Goal: Check status: Check status

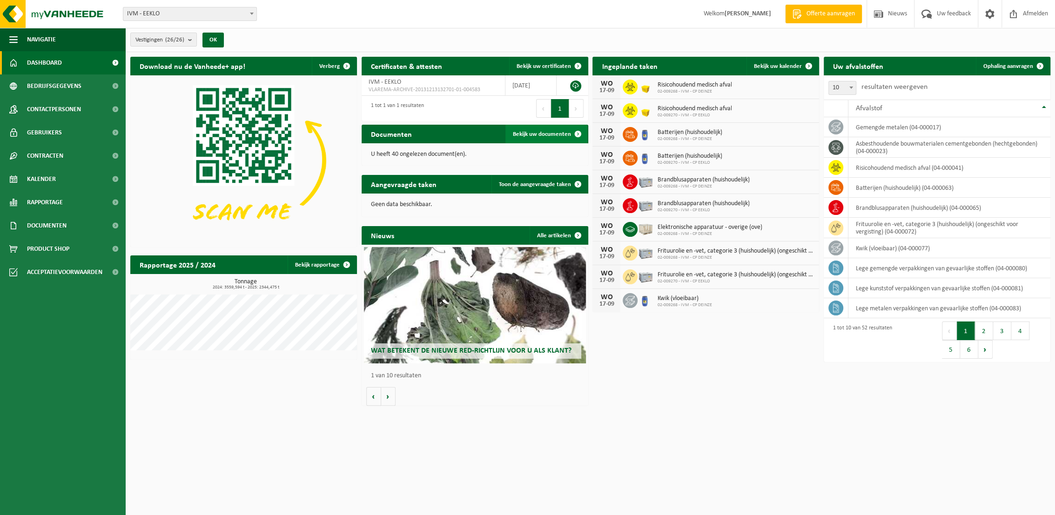
click at [533, 136] on span "Bekijk uw documenten" at bounding box center [542, 134] width 58 height 6
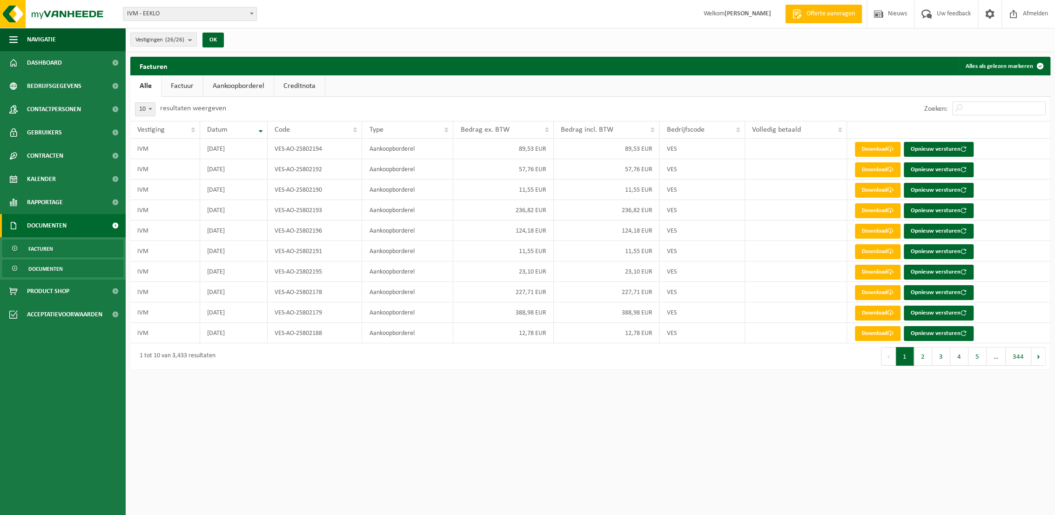
click at [48, 274] on span "Documenten" at bounding box center [45, 269] width 34 height 18
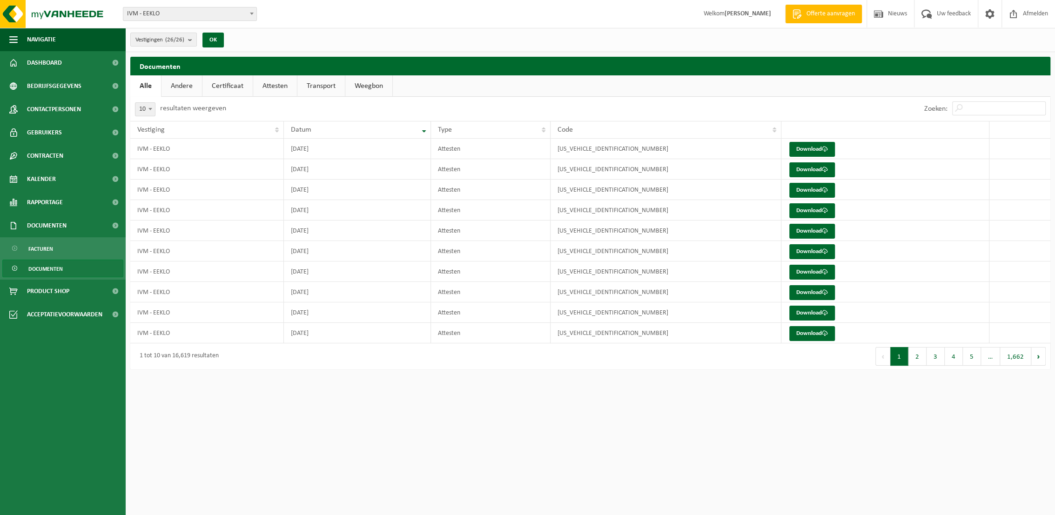
click at [275, 85] on link "Attesten" at bounding box center [275, 85] width 44 height 21
click at [152, 110] on span at bounding box center [150, 109] width 9 height 12
select select "50"
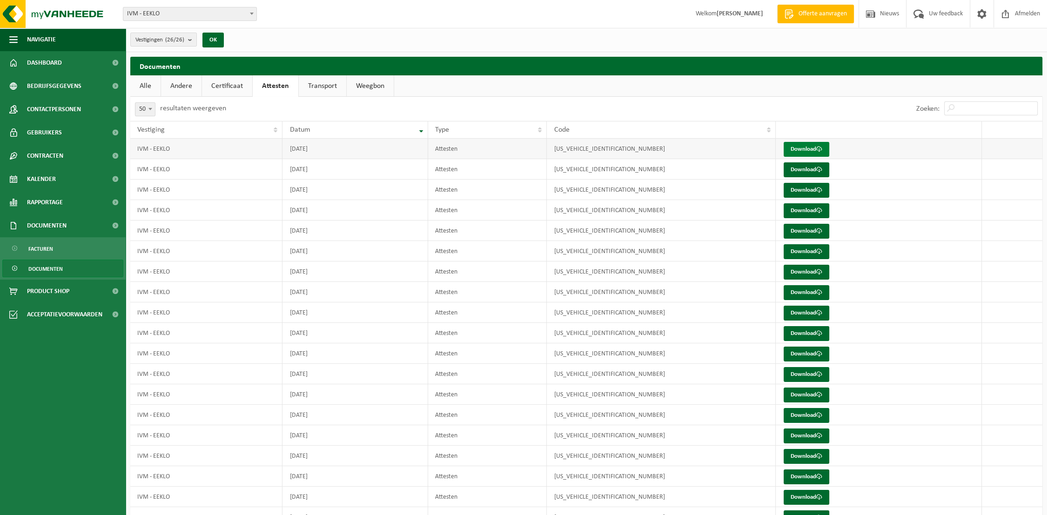
click at [799, 153] on link "Download" at bounding box center [807, 149] width 46 height 15
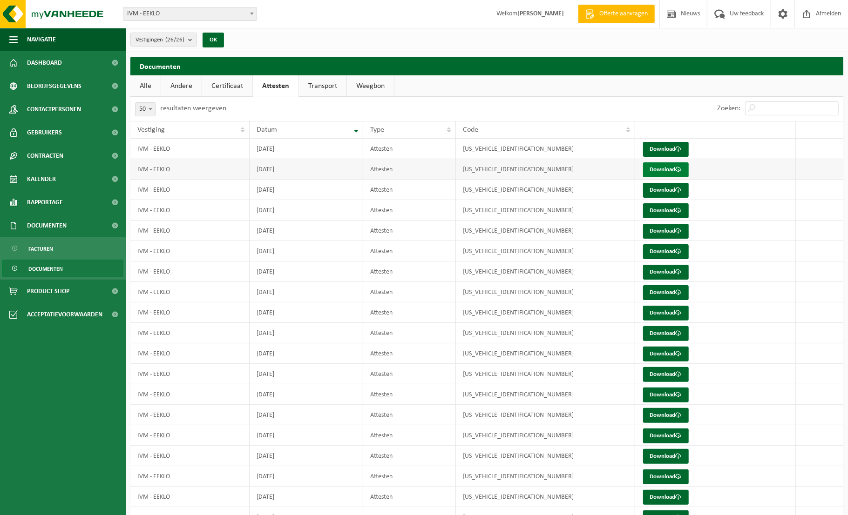
click at [661, 169] on link "Download" at bounding box center [666, 169] width 46 height 15
click at [663, 187] on link "Download" at bounding box center [666, 190] width 46 height 15
click at [662, 211] on link "Download" at bounding box center [666, 210] width 46 height 15
click at [657, 233] on link "Download" at bounding box center [666, 231] width 46 height 15
click at [661, 251] on link "Download" at bounding box center [666, 251] width 46 height 15
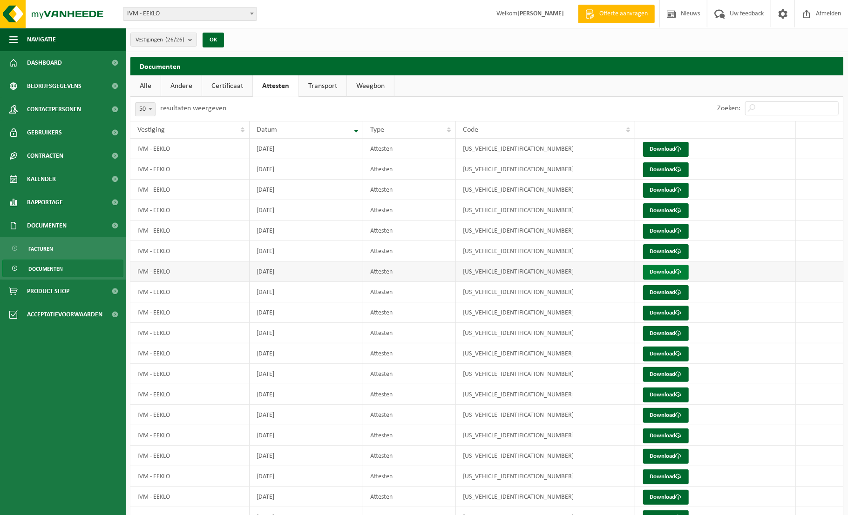
click at [665, 272] on link "Download" at bounding box center [666, 272] width 46 height 15
click at [665, 290] on link "Download" at bounding box center [666, 292] width 46 height 15
click at [668, 312] on link "Download" at bounding box center [666, 313] width 46 height 15
click at [670, 335] on link "Download" at bounding box center [666, 333] width 46 height 15
click at [665, 355] on link "Download" at bounding box center [666, 354] width 46 height 15
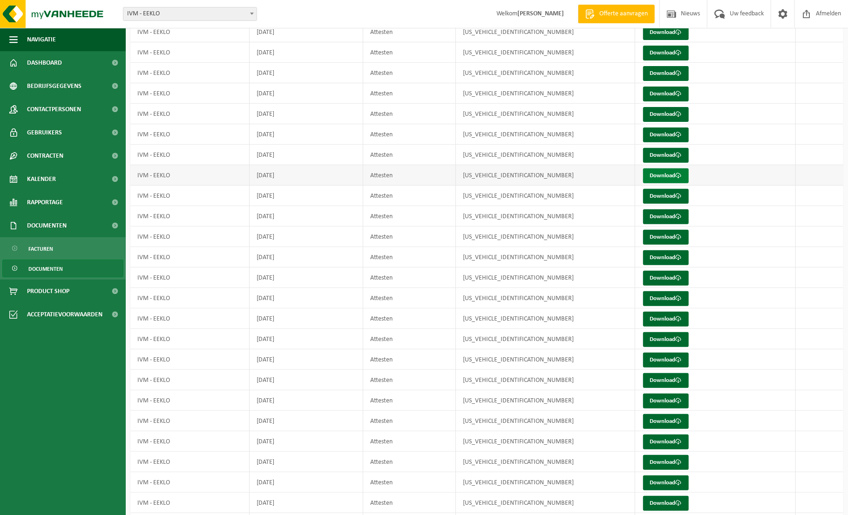
scroll to position [181, 0]
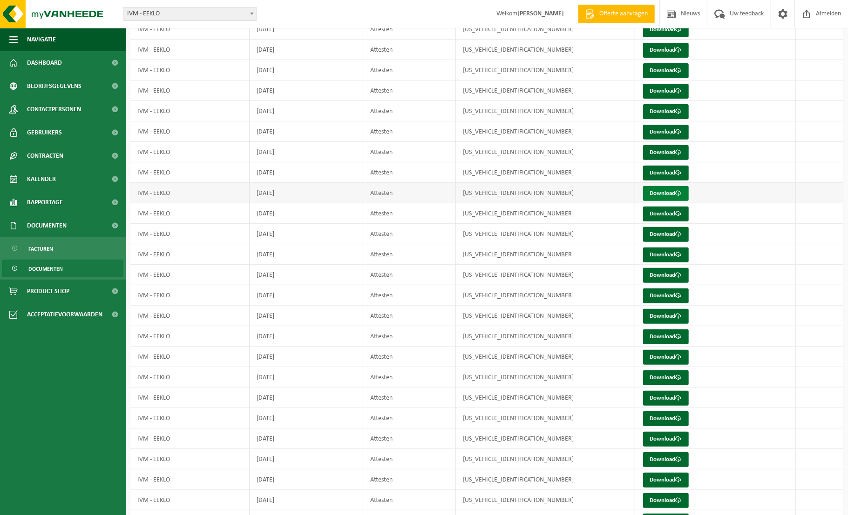
click at [664, 190] on link "Download" at bounding box center [666, 193] width 46 height 15
click at [661, 213] on link "Download" at bounding box center [666, 214] width 46 height 15
click at [660, 233] on link "Download" at bounding box center [666, 234] width 46 height 15
click at [663, 253] on link "Download" at bounding box center [666, 255] width 46 height 15
click at [667, 275] on link "Download" at bounding box center [666, 275] width 46 height 15
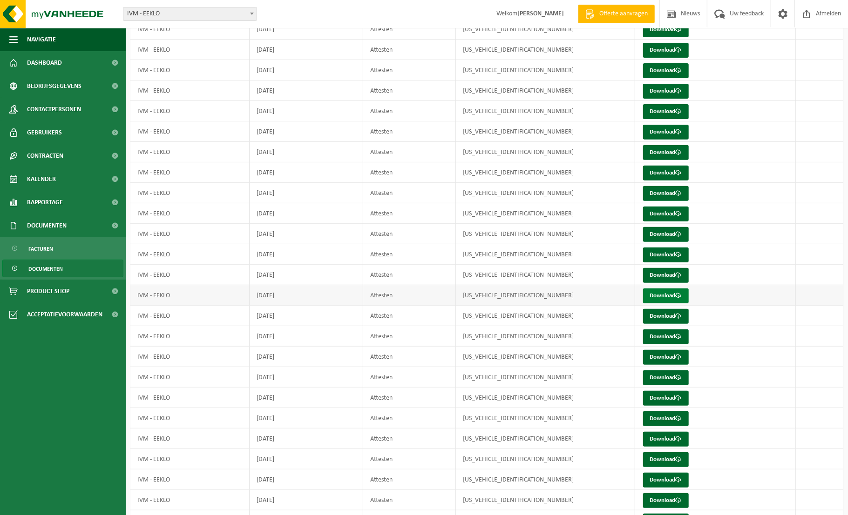
click at [667, 294] on link "Download" at bounding box center [666, 296] width 46 height 15
click at [666, 314] on link "Download" at bounding box center [666, 316] width 46 height 15
click at [667, 335] on link "Download" at bounding box center [666, 337] width 46 height 15
click at [663, 356] on link "Download" at bounding box center [666, 357] width 46 height 15
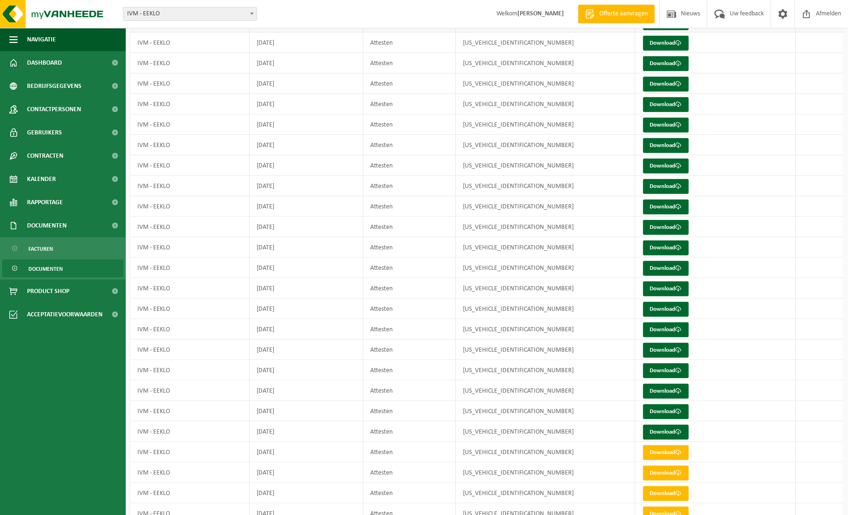
scroll to position [375, 0]
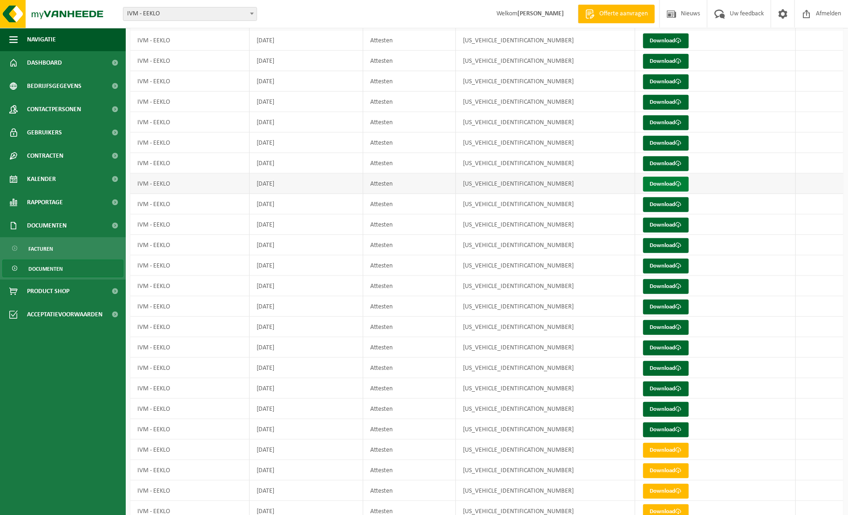
click at [675, 184] on link "Download" at bounding box center [666, 184] width 46 height 15
click at [675, 205] on link "Download" at bounding box center [666, 204] width 46 height 15
click at [676, 224] on span at bounding box center [678, 225] width 6 height 6
click at [672, 244] on link "Download" at bounding box center [666, 245] width 46 height 15
click at [675, 265] on link "Download" at bounding box center [666, 266] width 46 height 15
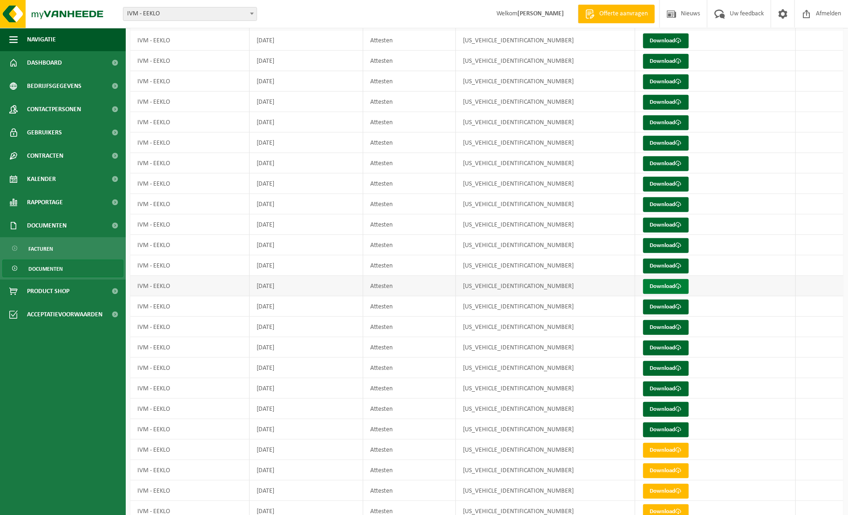
click at [674, 283] on link "Download" at bounding box center [666, 286] width 46 height 15
click at [674, 305] on link "Download" at bounding box center [666, 307] width 46 height 15
click at [667, 324] on link "Download" at bounding box center [666, 327] width 46 height 15
click at [670, 347] on link "Download" at bounding box center [666, 348] width 46 height 15
click at [672, 366] on link "Download" at bounding box center [666, 368] width 46 height 15
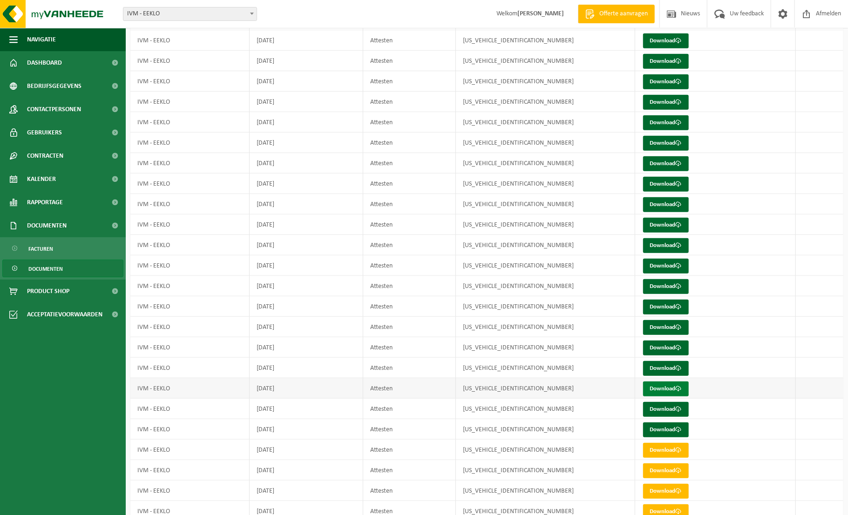
click at [671, 387] on link "Download" at bounding box center [666, 389] width 46 height 15
click at [670, 406] on link "Download" at bounding box center [666, 409] width 46 height 15
click at [670, 427] on link "Download" at bounding box center [666, 430] width 46 height 15
click at [32, 63] on span "Dashboard" at bounding box center [44, 62] width 35 height 23
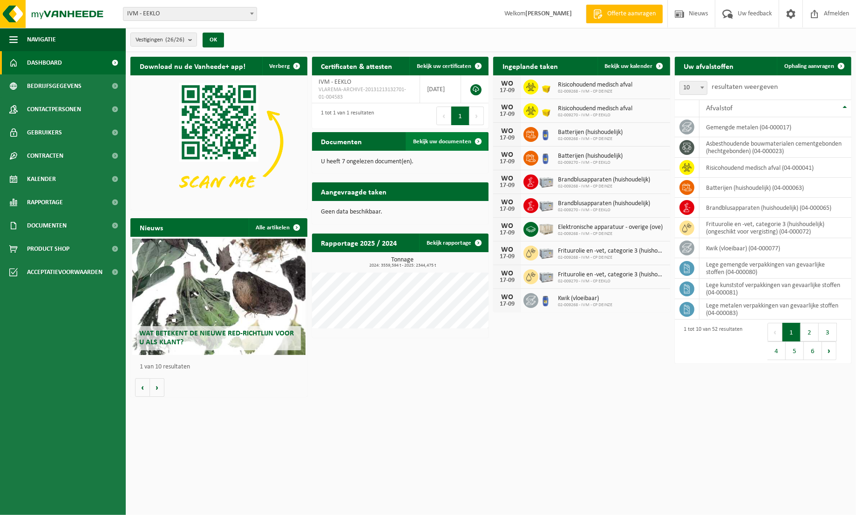
click at [459, 143] on span "Bekijk uw documenten" at bounding box center [442, 142] width 58 height 6
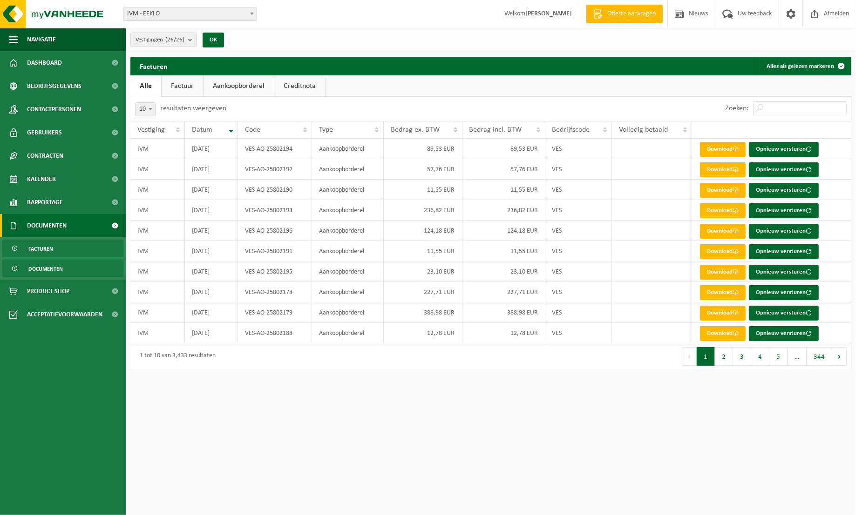
click at [45, 269] on span "Documenten" at bounding box center [45, 269] width 34 height 18
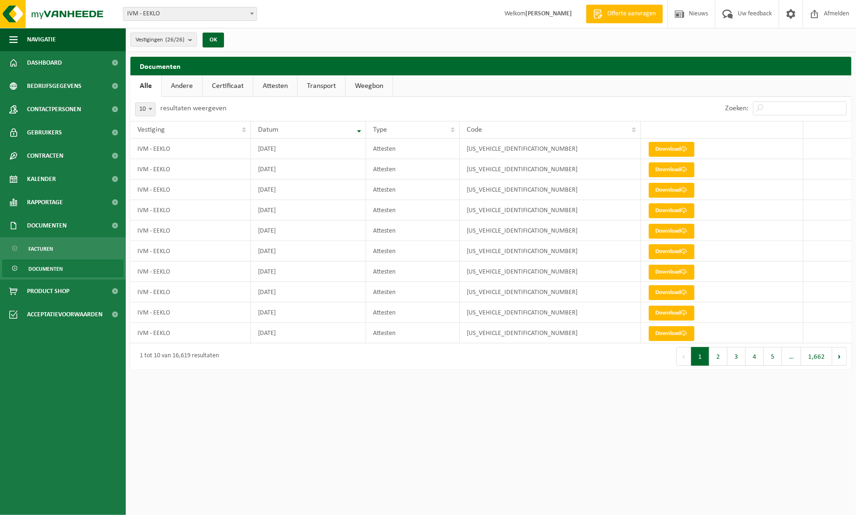
click at [322, 90] on link "Transport" at bounding box center [320, 85] width 47 height 21
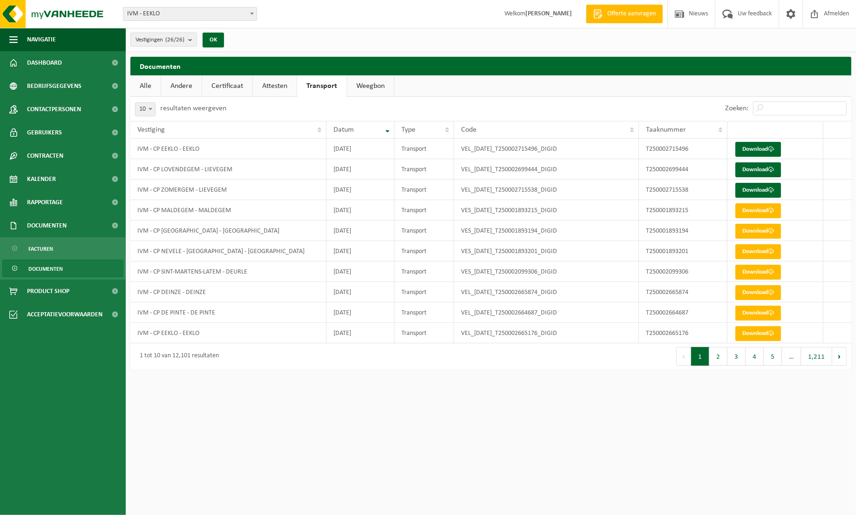
click at [152, 112] on span at bounding box center [150, 109] width 9 height 12
select select "100"
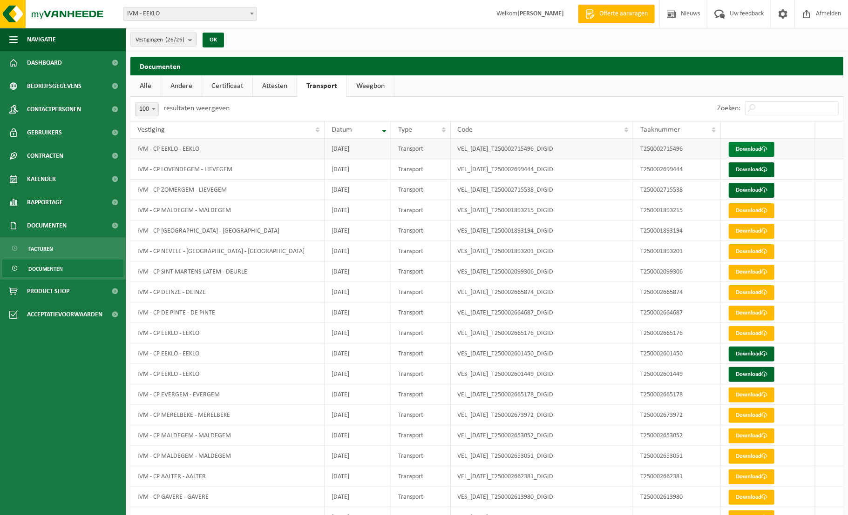
click at [767, 150] on span at bounding box center [764, 149] width 6 height 6
click at [763, 171] on span at bounding box center [764, 170] width 6 height 6
click at [760, 191] on link "Download" at bounding box center [752, 190] width 46 height 15
click at [757, 353] on link "Download" at bounding box center [752, 354] width 46 height 15
click at [762, 373] on link "Download" at bounding box center [752, 374] width 46 height 15
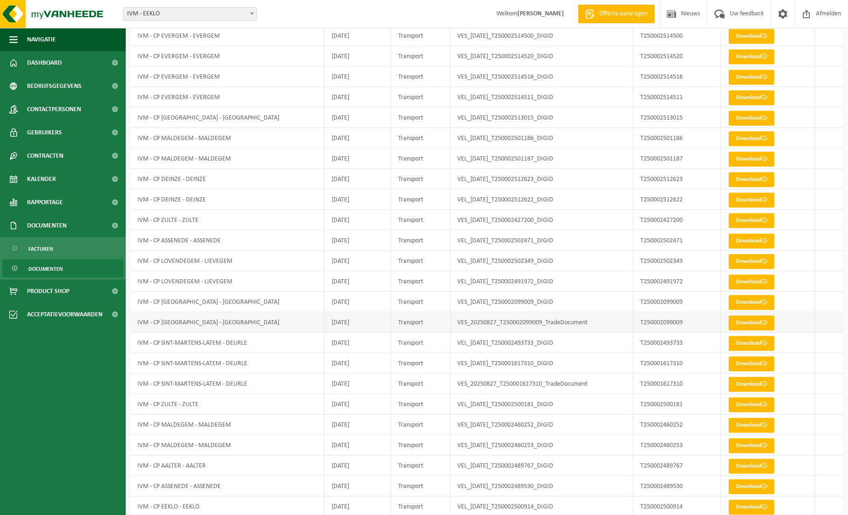
scroll to position [1702, 0]
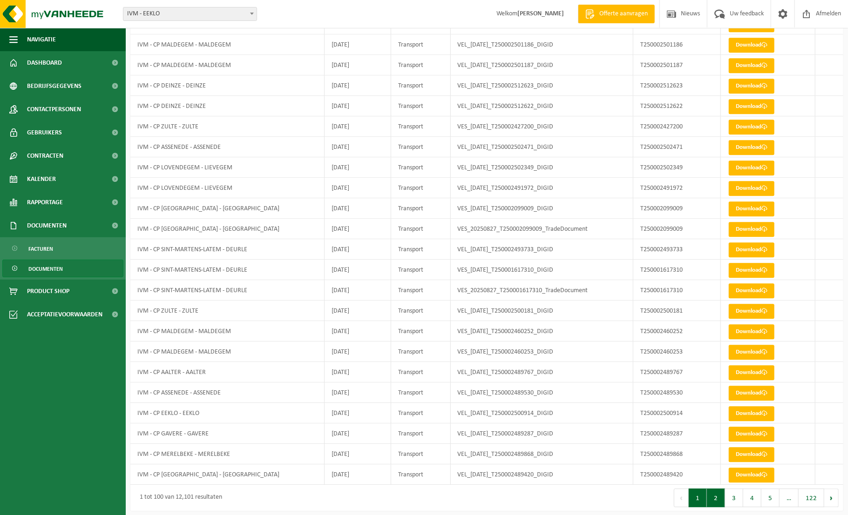
click at [716, 500] on button "2" at bounding box center [716, 498] width 18 height 19
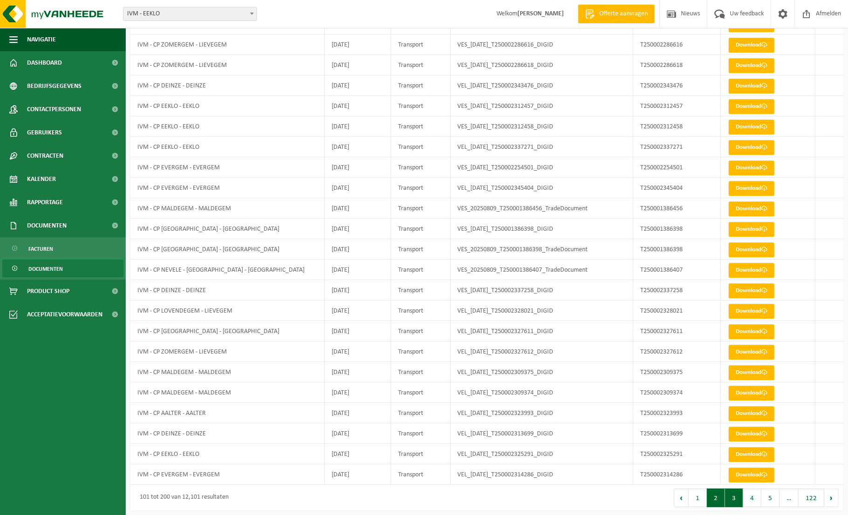
click at [738, 494] on button "3" at bounding box center [734, 498] width 18 height 19
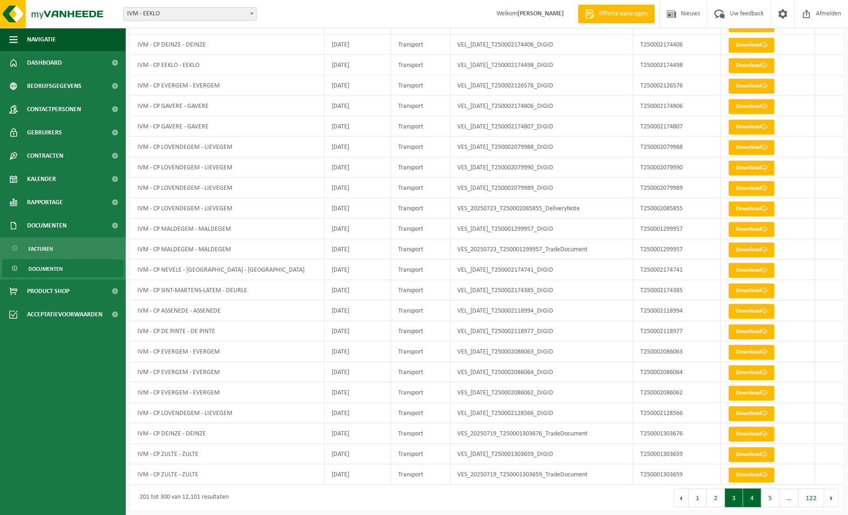
click at [748, 495] on button "4" at bounding box center [752, 498] width 18 height 19
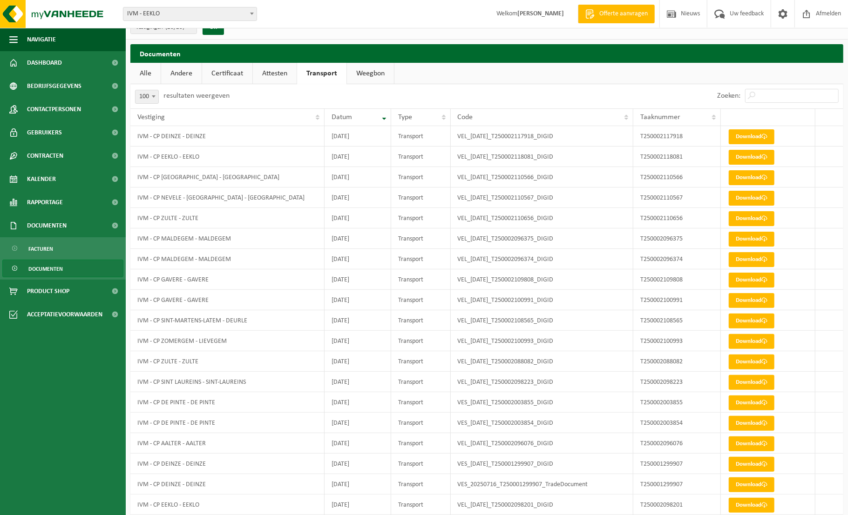
scroll to position [0, 0]
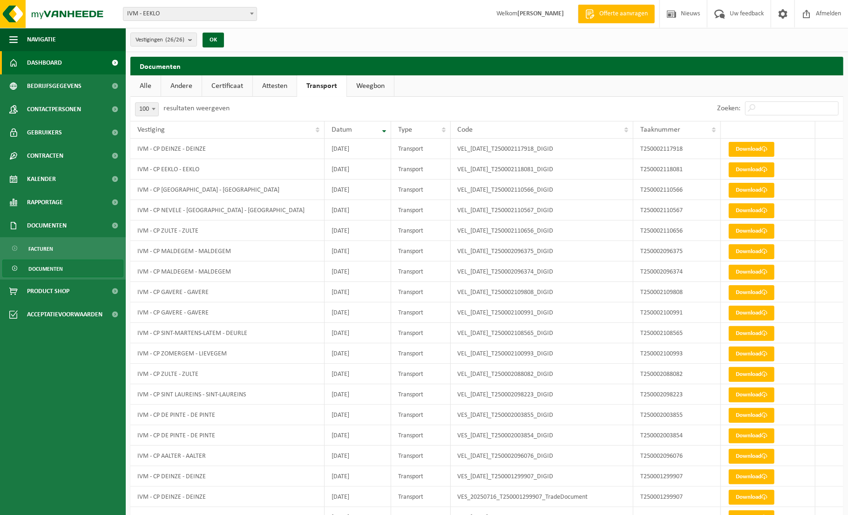
click at [59, 61] on span "Dashboard" at bounding box center [44, 62] width 35 height 23
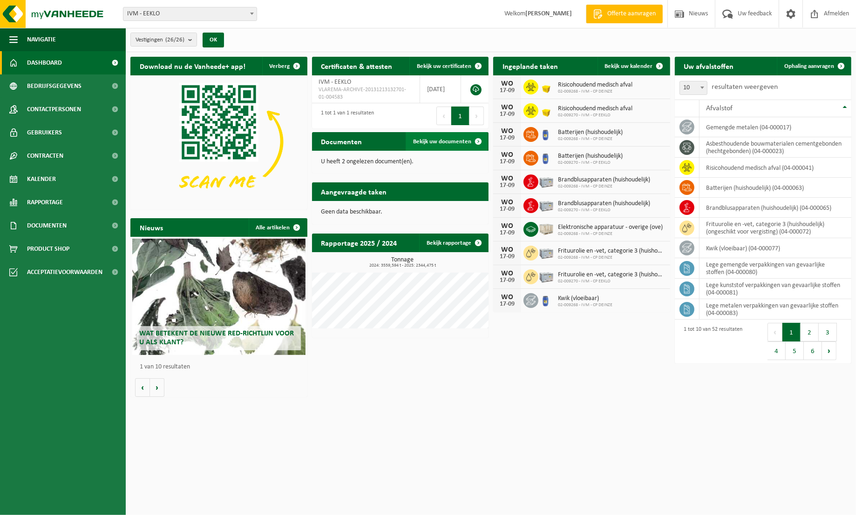
click at [448, 142] on span "Bekijk uw documenten" at bounding box center [442, 142] width 58 height 6
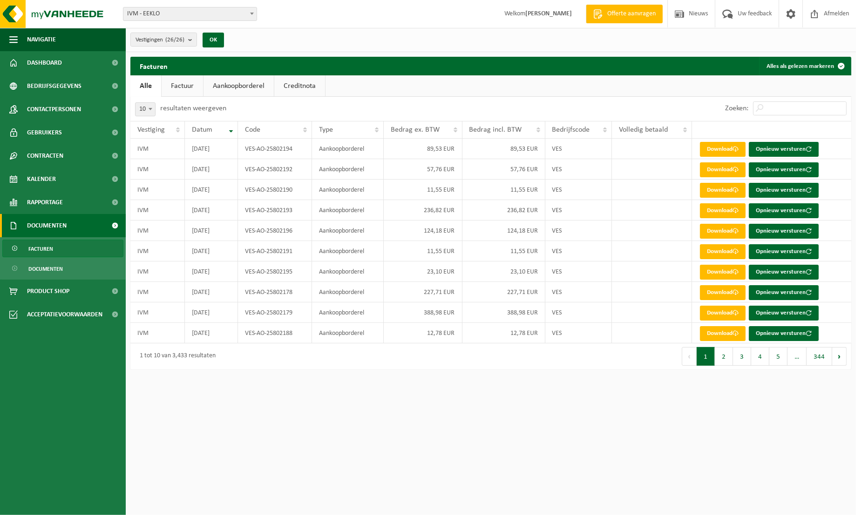
click at [175, 82] on link "Factuur" at bounding box center [182, 85] width 41 height 21
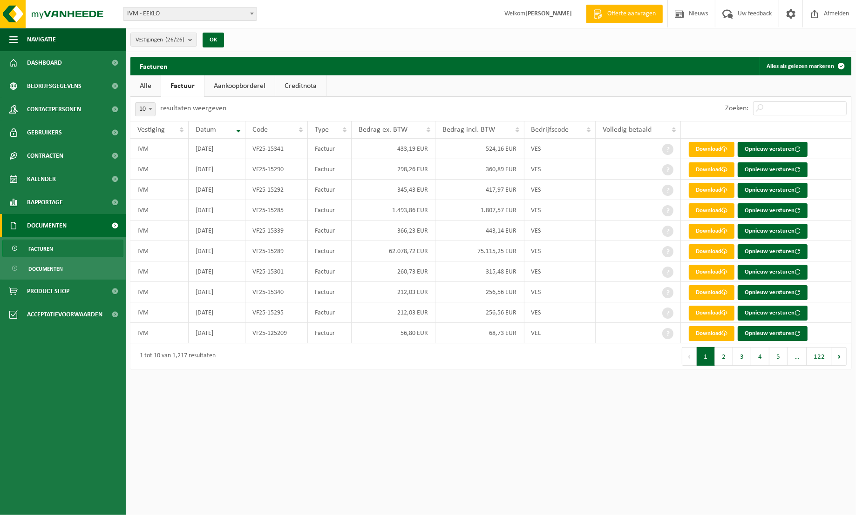
click at [151, 108] on b at bounding box center [150, 109] width 4 height 2
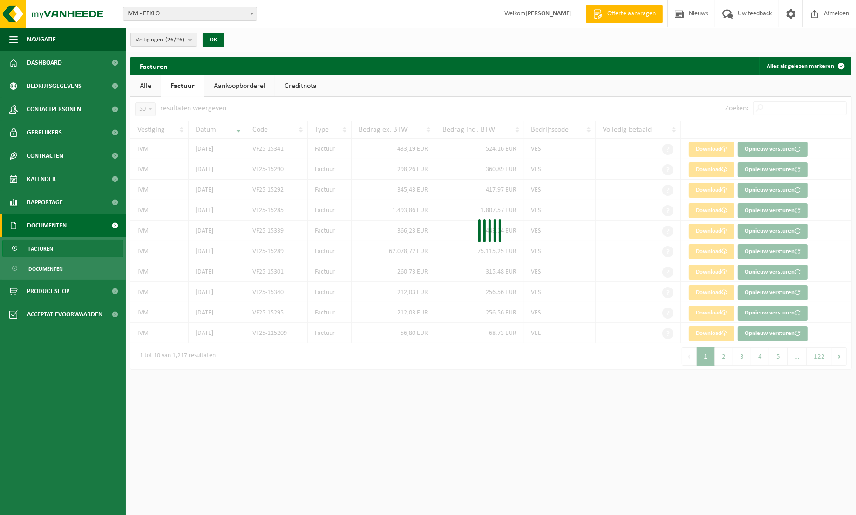
select select "50"
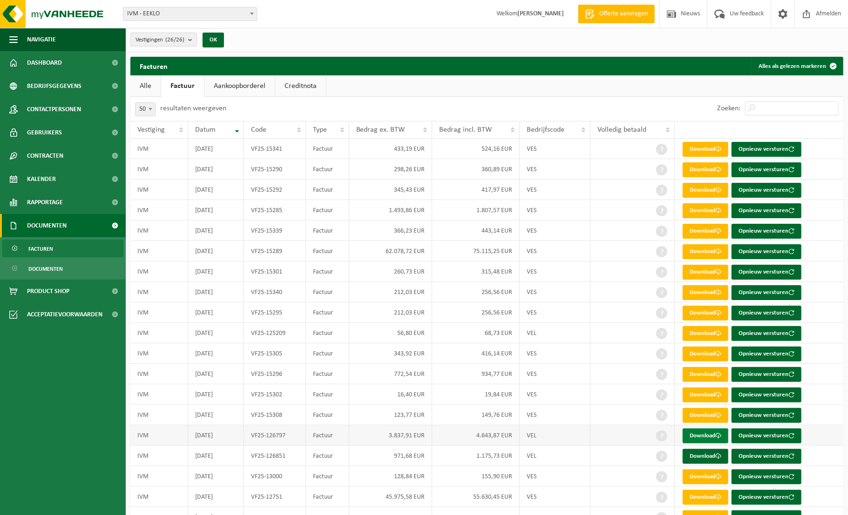
click at [712, 436] on link "Download" at bounding box center [705, 436] width 46 height 15
click at [707, 456] on link "Download" at bounding box center [705, 456] width 46 height 15
click at [54, 61] on span "Dashboard" at bounding box center [44, 62] width 35 height 23
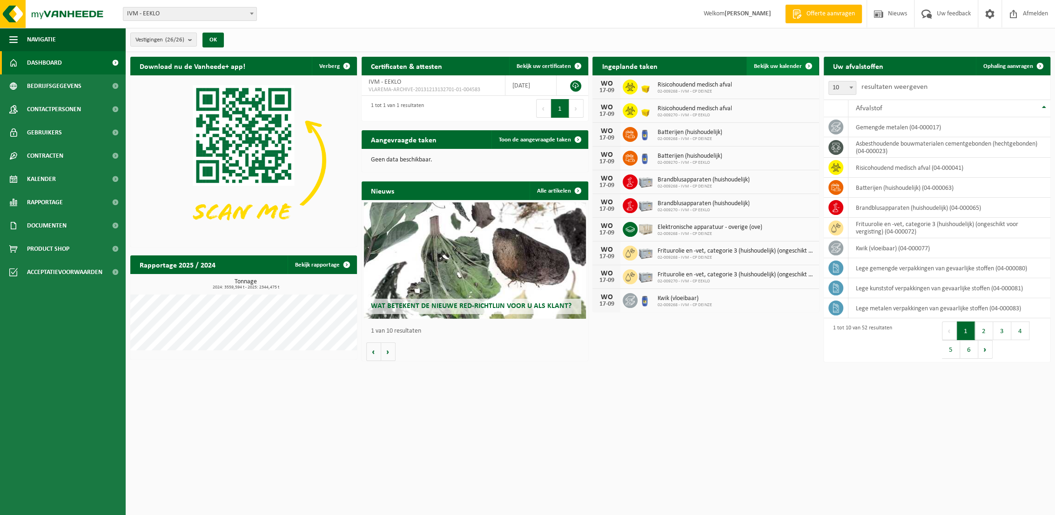
click at [775, 69] on span "Bekijk uw kalender" at bounding box center [778, 66] width 48 height 6
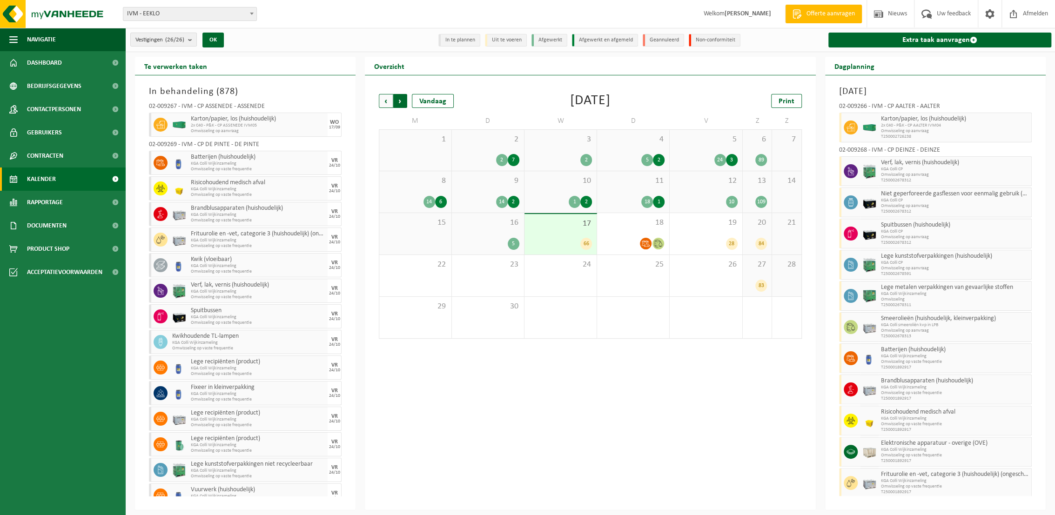
click at [382, 100] on span "Vorige" at bounding box center [386, 101] width 14 height 14
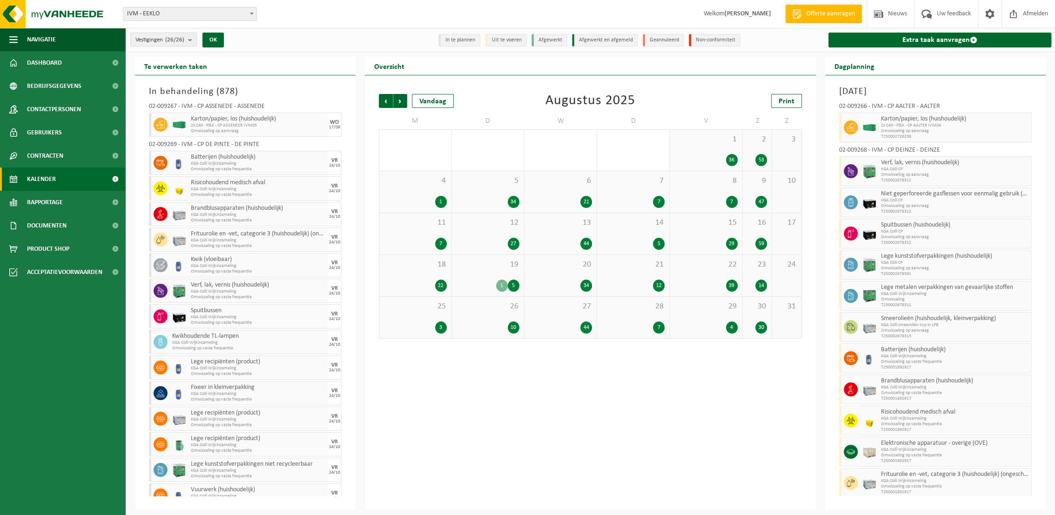
click at [725, 153] on div "1 36" at bounding box center [706, 150] width 72 height 41
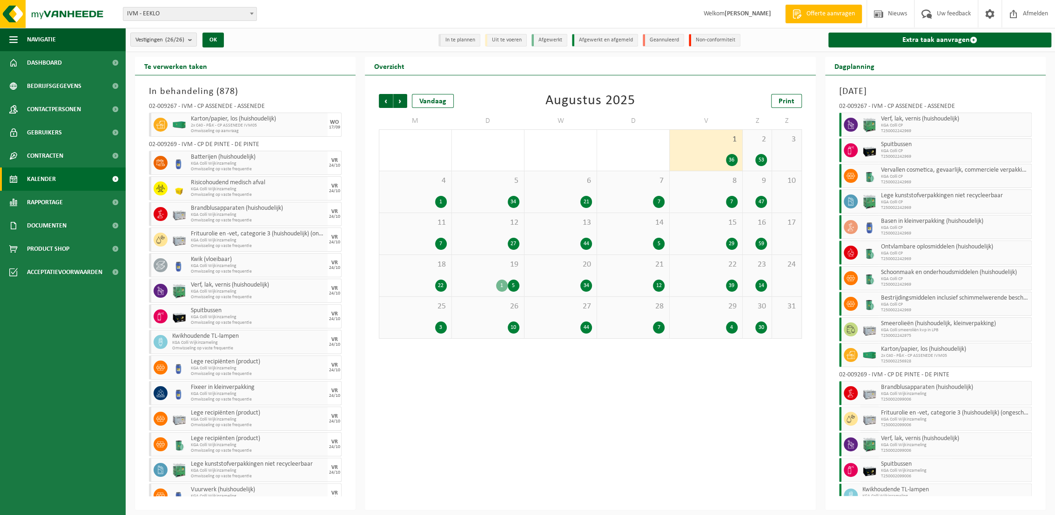
click at [756, 145] on div "2 53" at bounding box center [757, 150] width 29 height 41
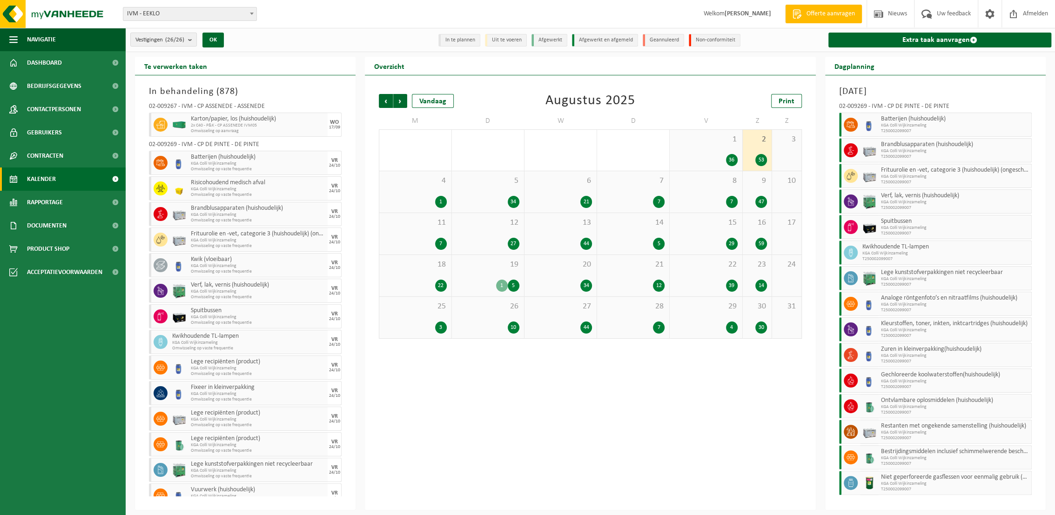
click at [425, 198] on div "1" at bounding box center [415, 202] width 62 height 12
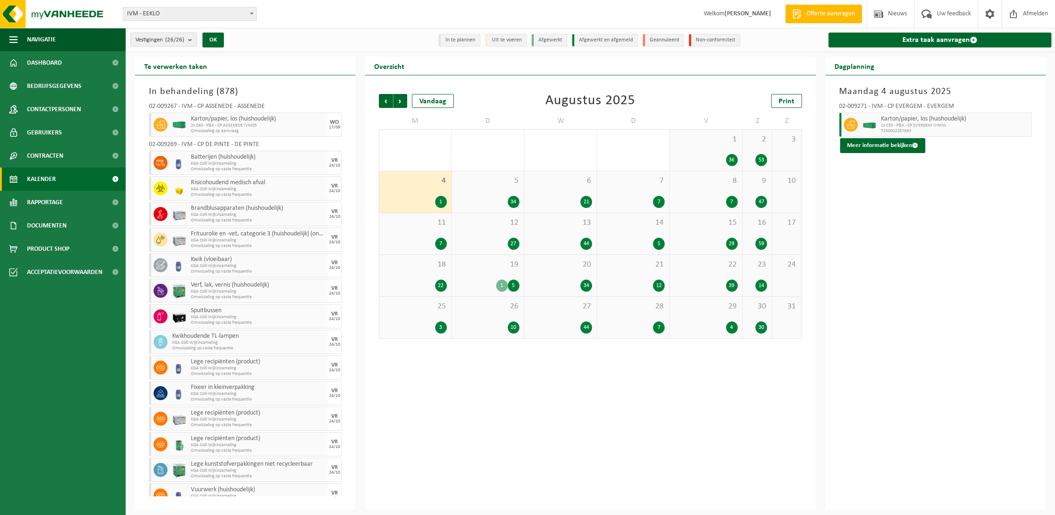
click at [498, 189] on div "5 34" at bounding box center [488, 191] width 72 height 41
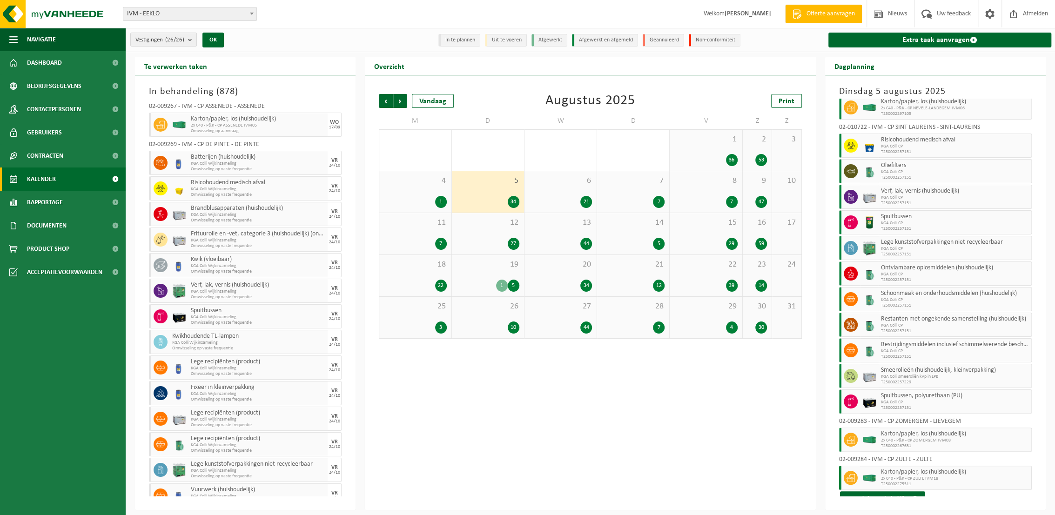
scroll to position [654, 0]
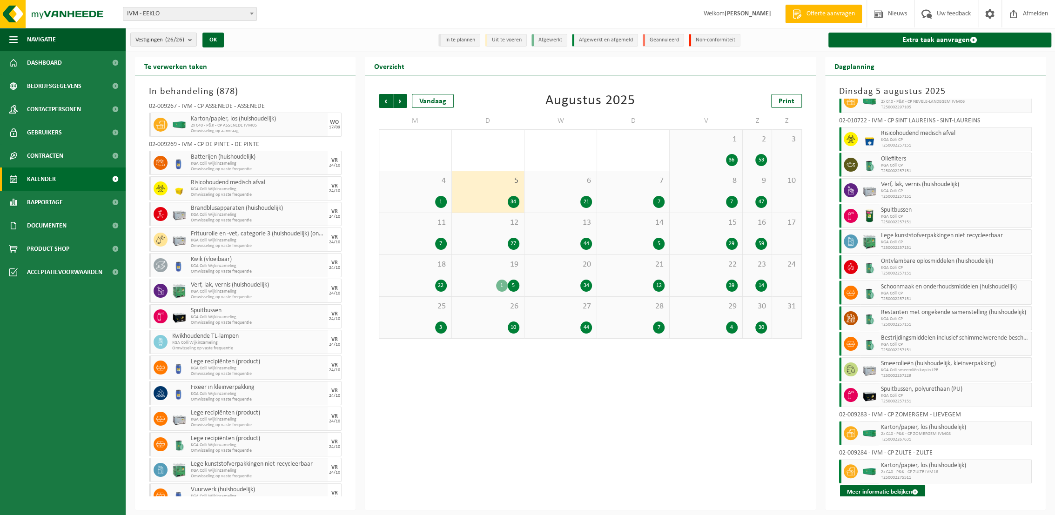
click at [576, 198] on div "21" at bounding box center [560, 202] width 63 height 12
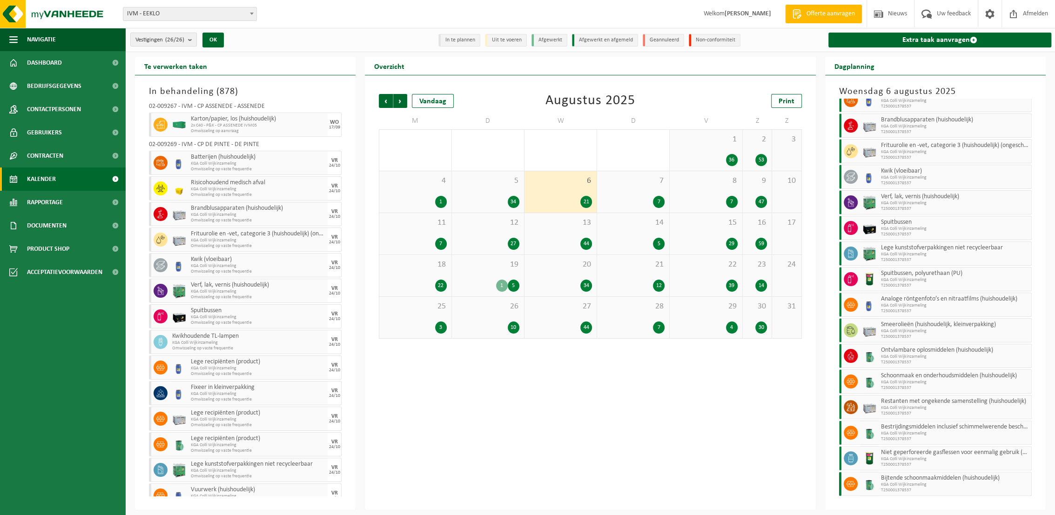
scroll to position [216, 0]
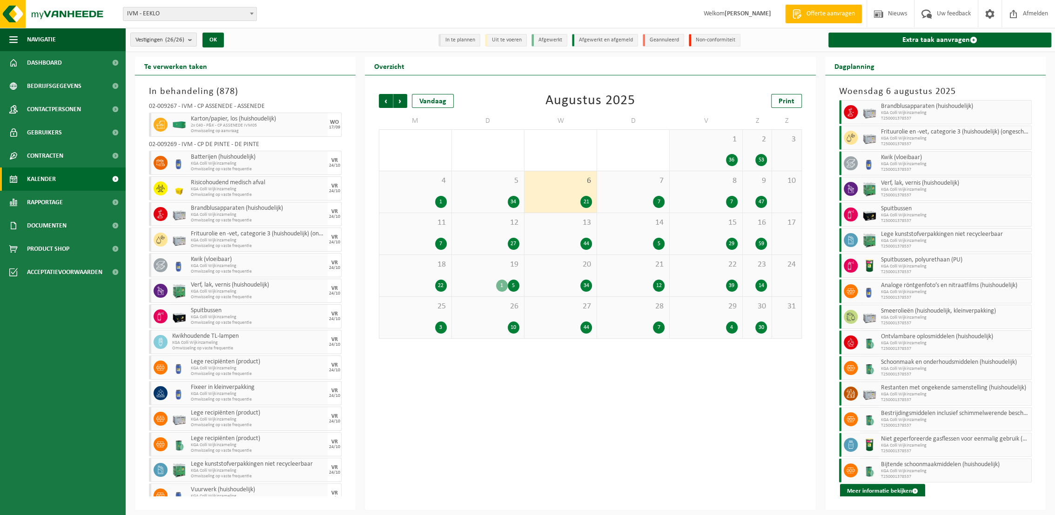
click at [648, 198] on div "7" at bounding box center [633, 202] width 63 height 12
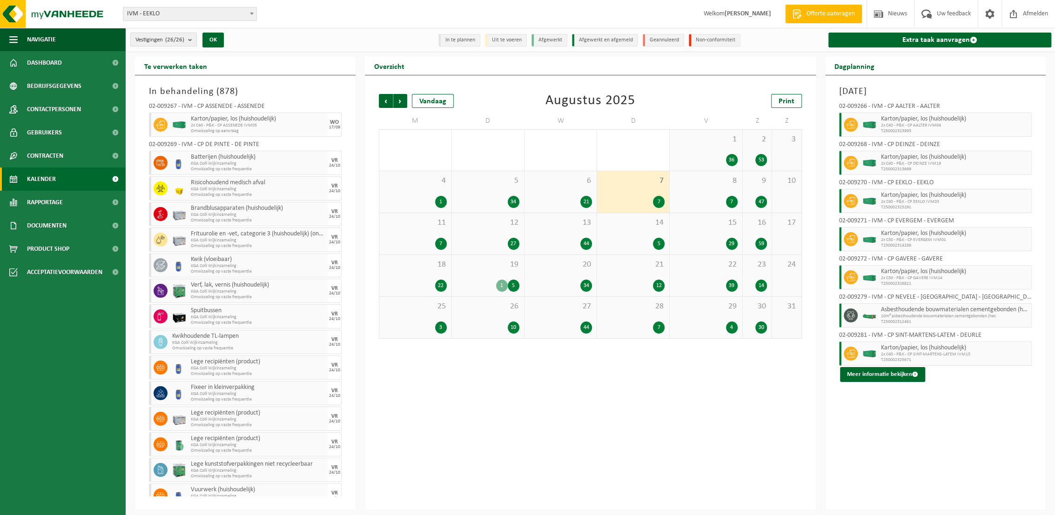
click at [711, 185] on span "8" at bounding box center [706, 181] width 63 height 10
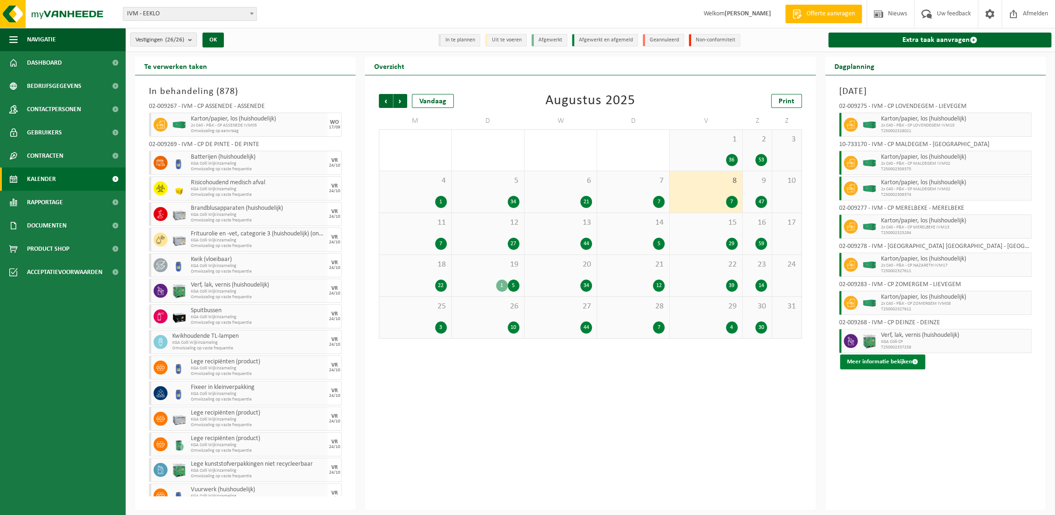
click at [866, 362] on button "Meer informatie bekijken" at bounding box center [882, 362] width 85 height 15
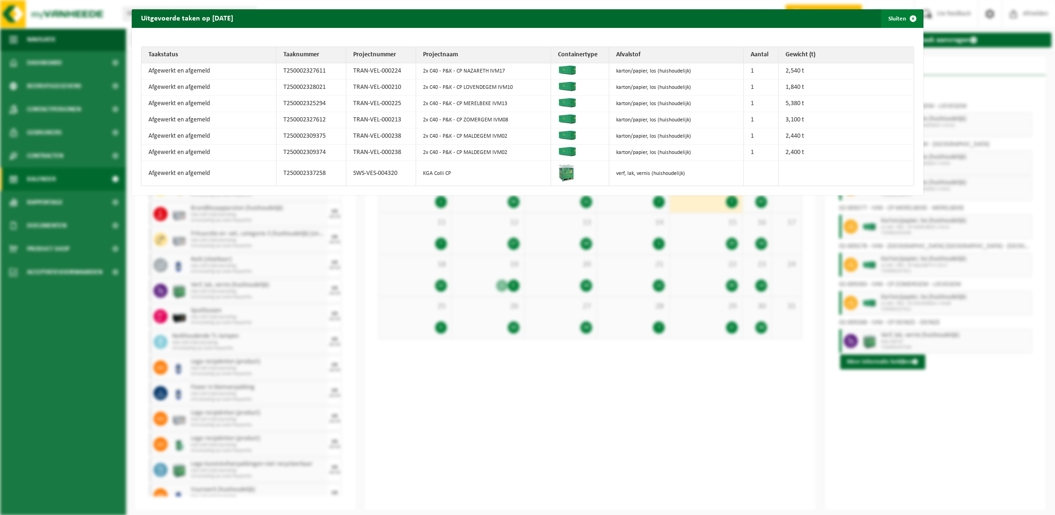
click at [890, 19] on button "Sluiten" at bounding box center [901, 18] width 41 height 19
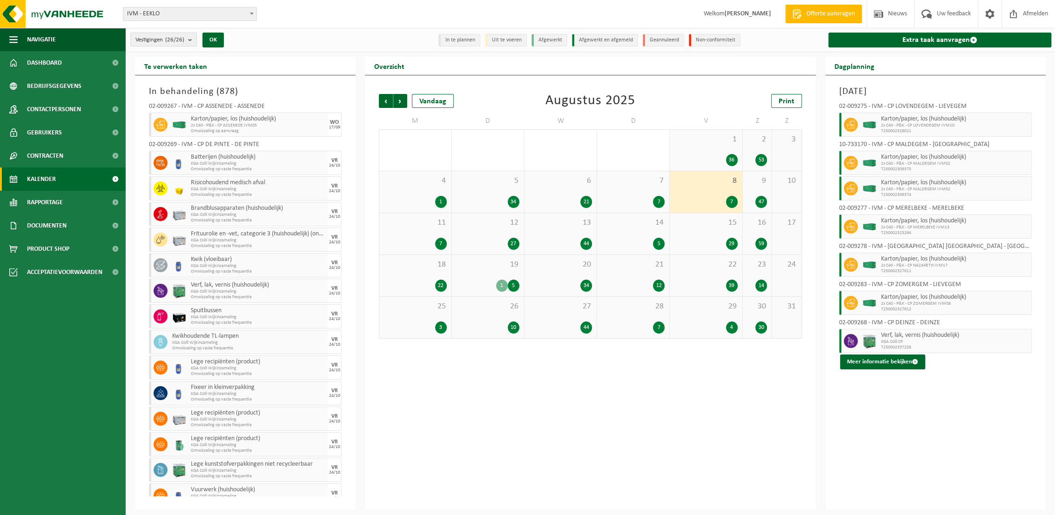
click at [754, 189] on div "9 47" at bounding box center [757, 191] width 29 height 41
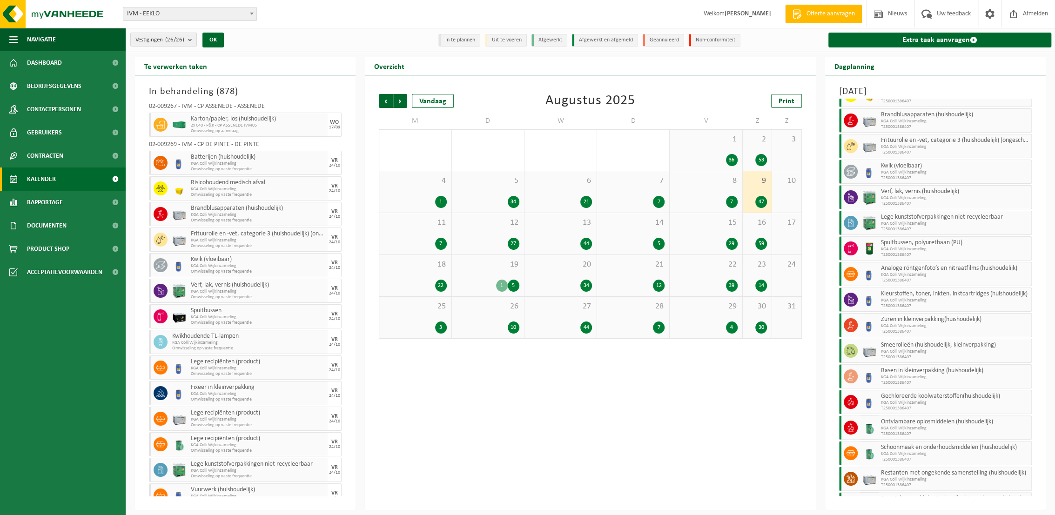
scroll to position [855, 0]
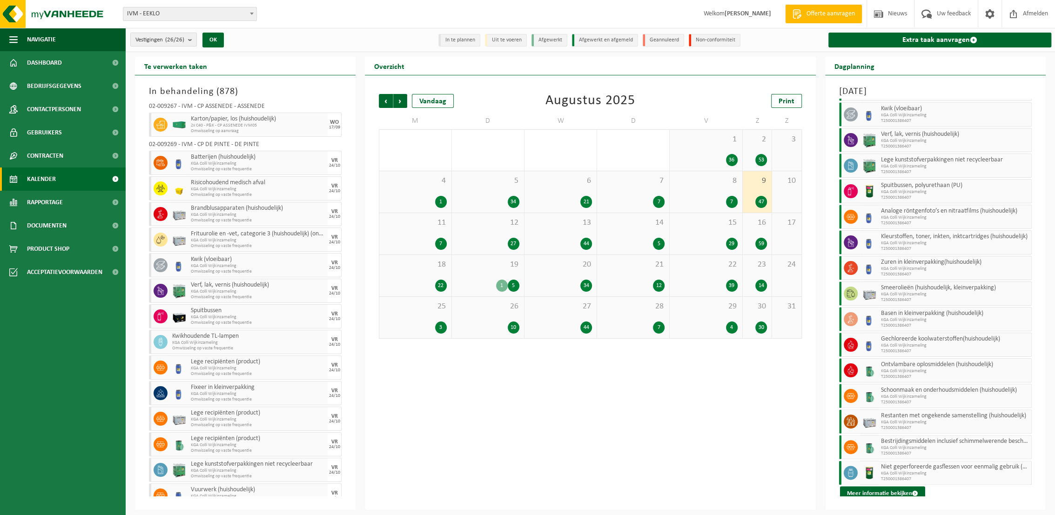
click at [417, 236] on div "11 7" at bounding box center [415, 233] width 72 height 41
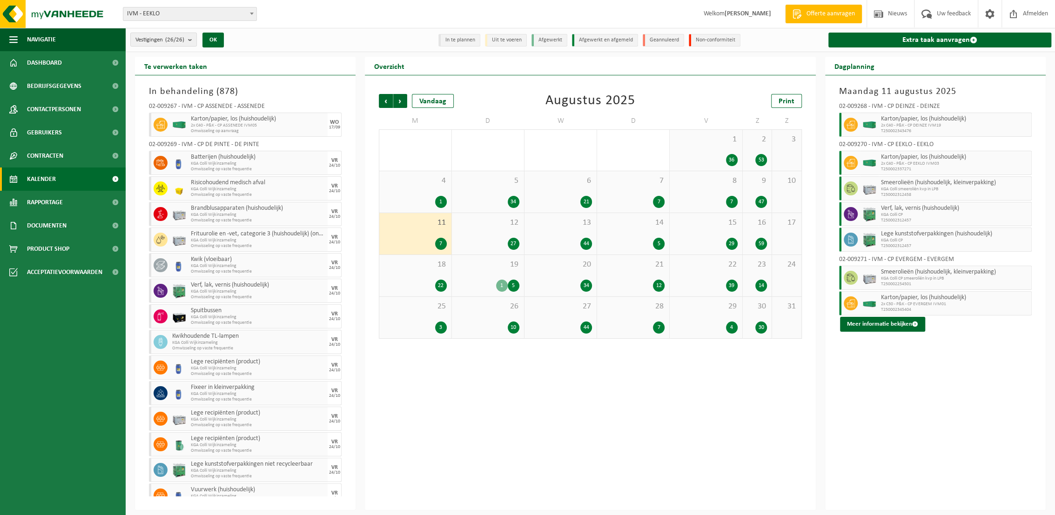
click at [496, 233] on div "12 27" at bounding box center [488, 233] width 72 height 41
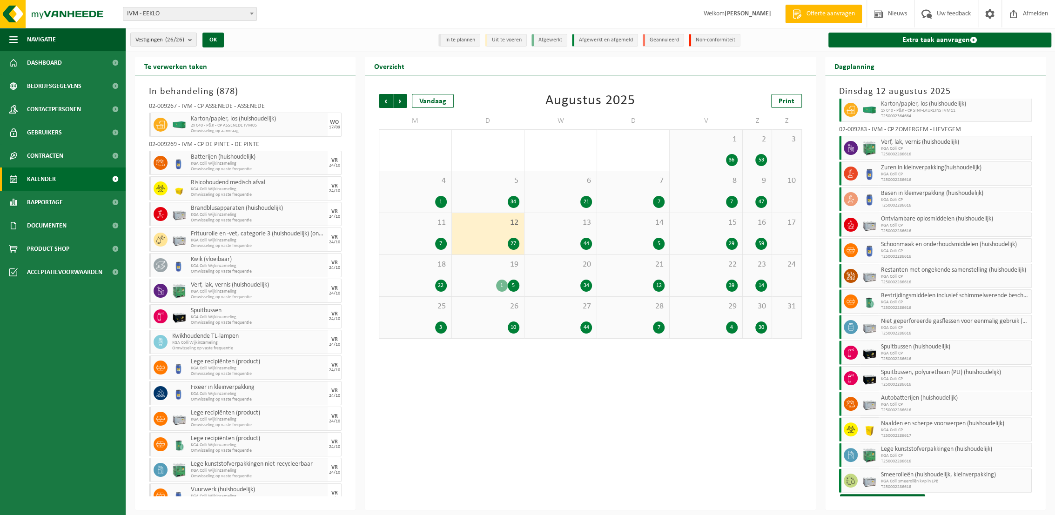
scroll to position [420, 0]
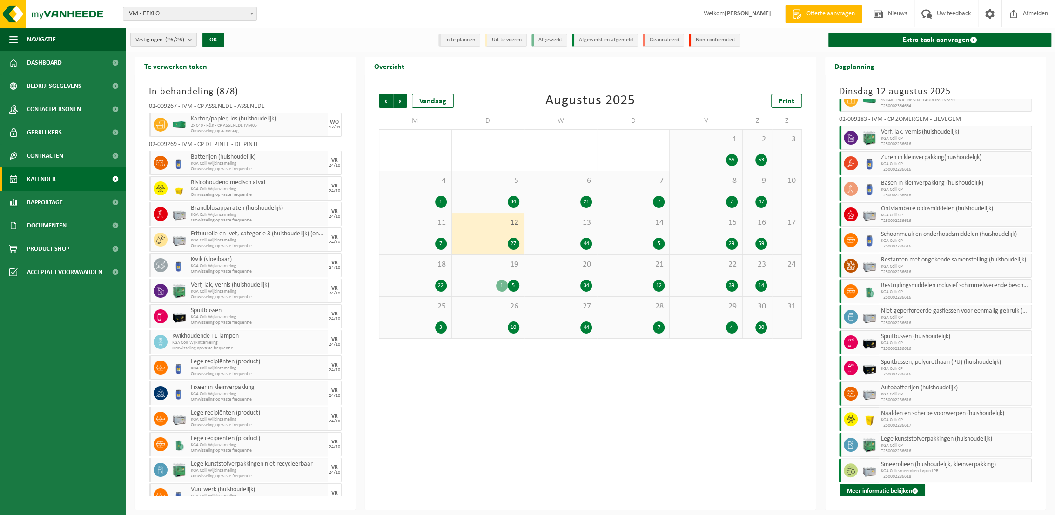
click at [575, 221] on span "13" at bounding box center [560, 223] width 63 height 10
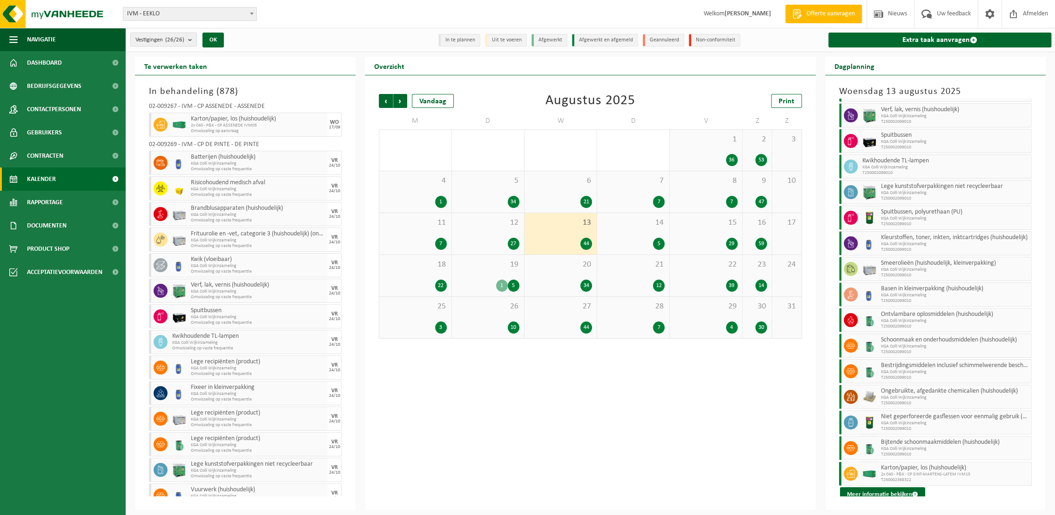
scroll to position [778, 0]
click at [650, 229] on div "14 5" at bounding box center [633, 233] width 72 height 41
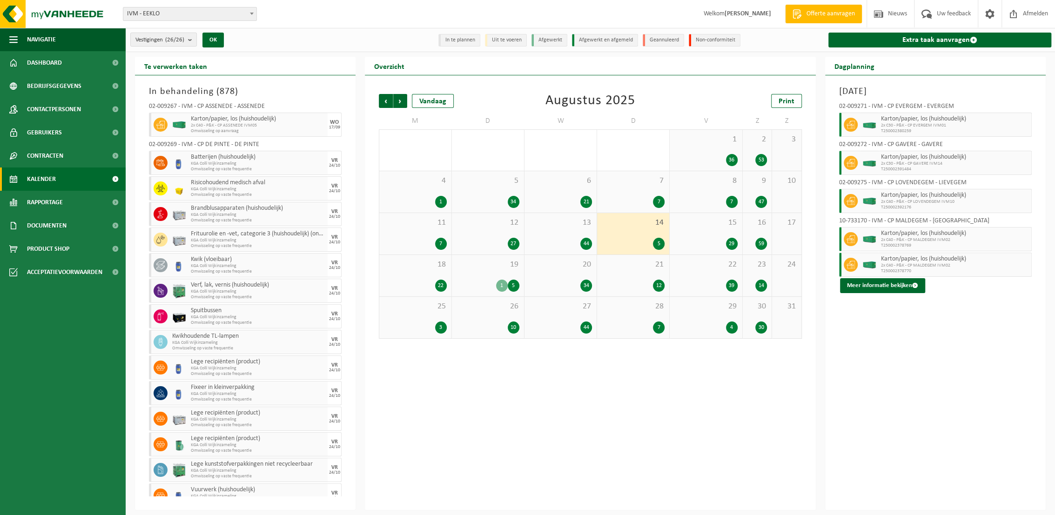
click at [698, 230] on div "15 29" at bounding box center [706, 233] width 72 height 41
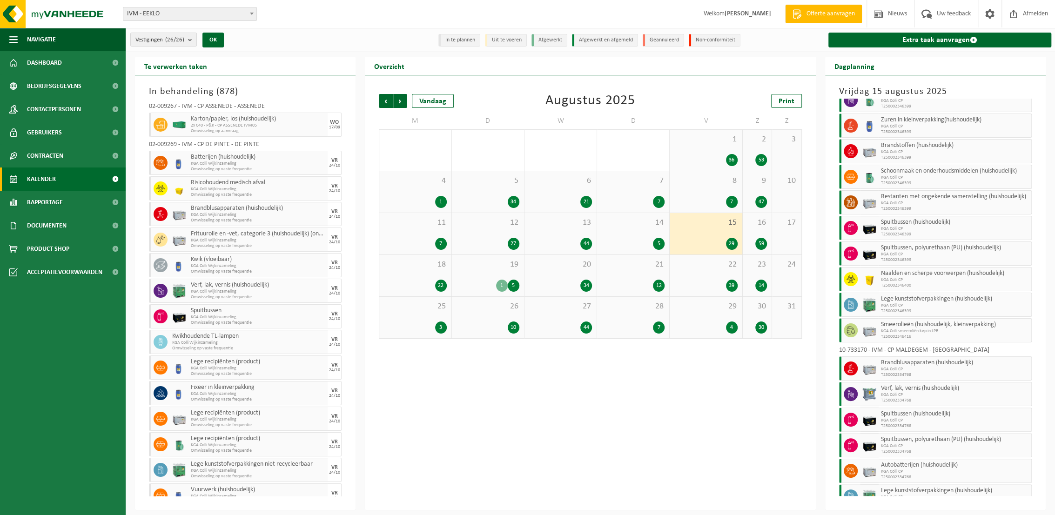
scroll to position [396, 0]
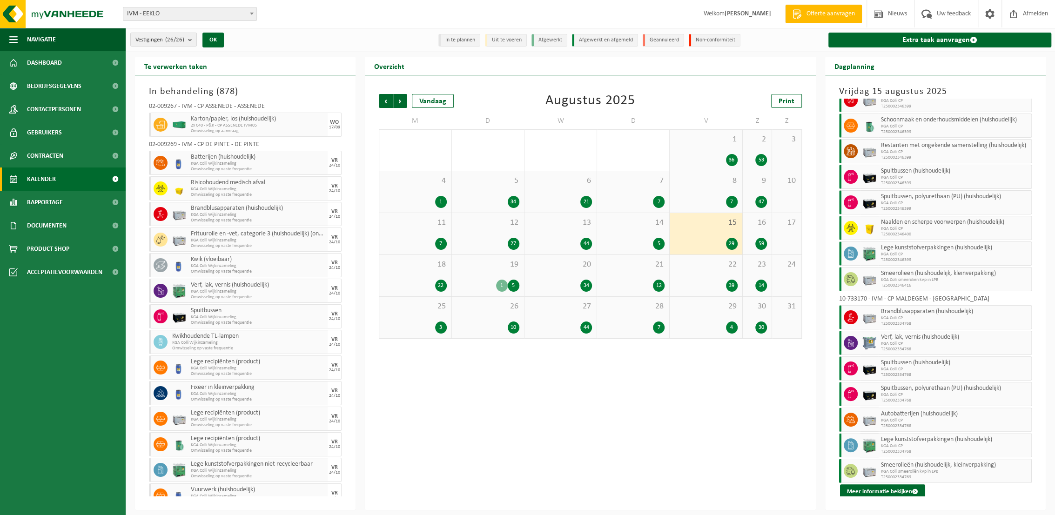
click at [758, 235] on div "16 59" at bounding box center [757, 233] width 29 height 41
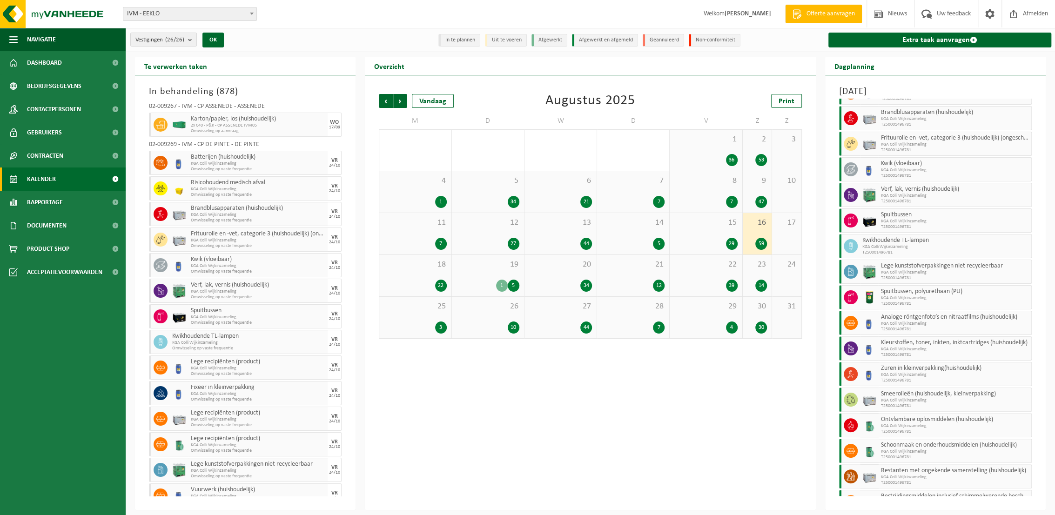
scroll to position [1160, 0]
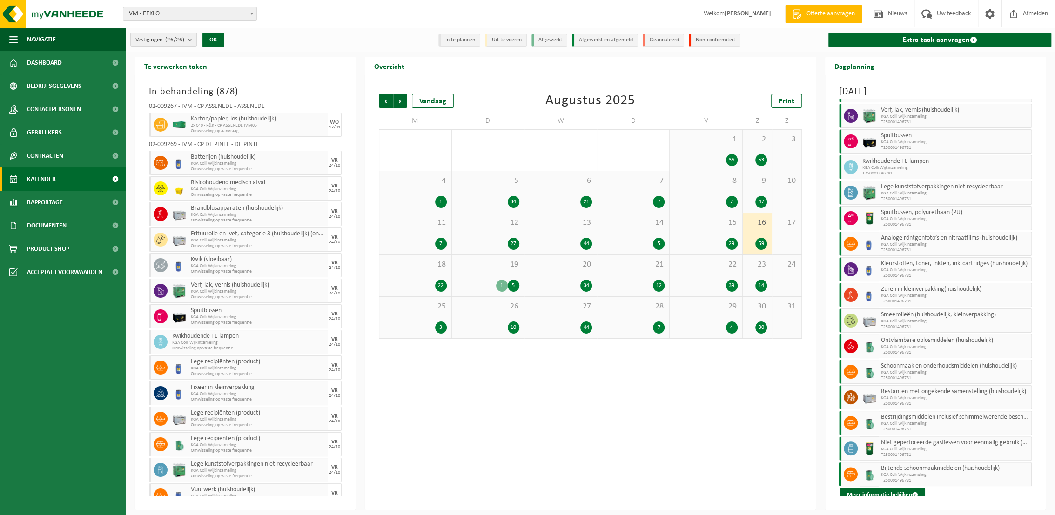
click at [427, 274] on div "18 22" at bounding box center [415, 275] width 72 height 41
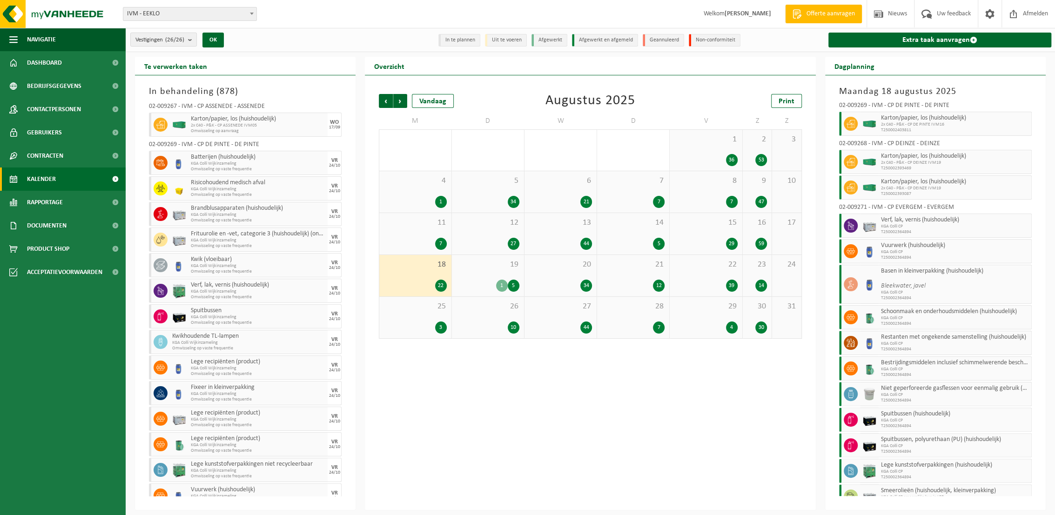
scroll to position [0, 0]
click at [485, 271] on div "19 1 5" at bounding box center [488, 275] width 72 height 41
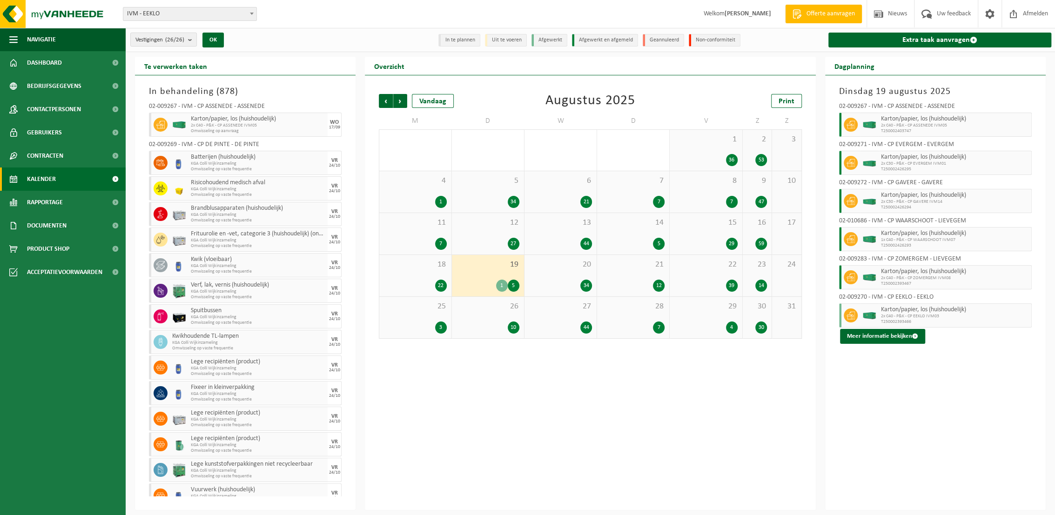
click at [573, 280] on div "34" at bounding box center [560, 286] width 63 height 12
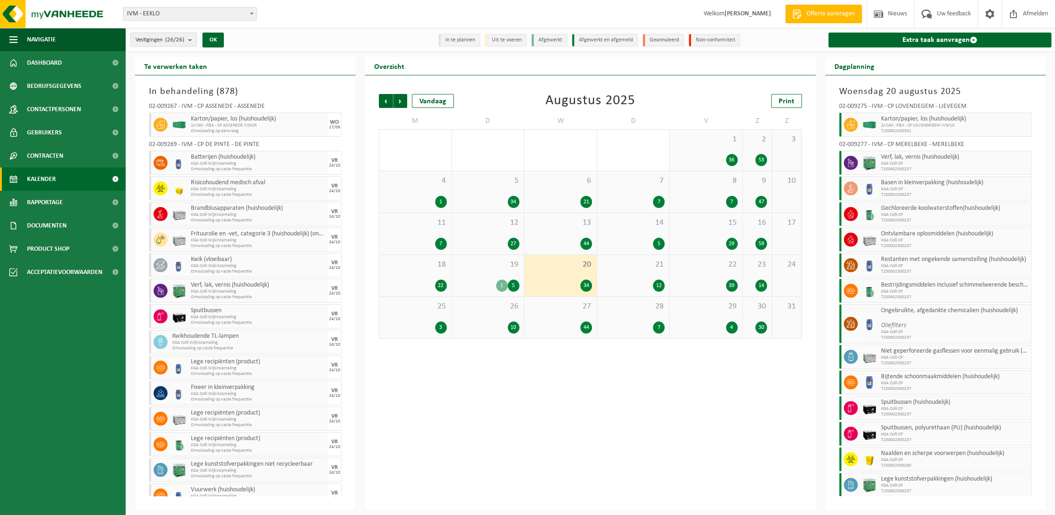
click at [499, 273] on div "19 1 5" at bounding box center [488, 275] width 72 height 41
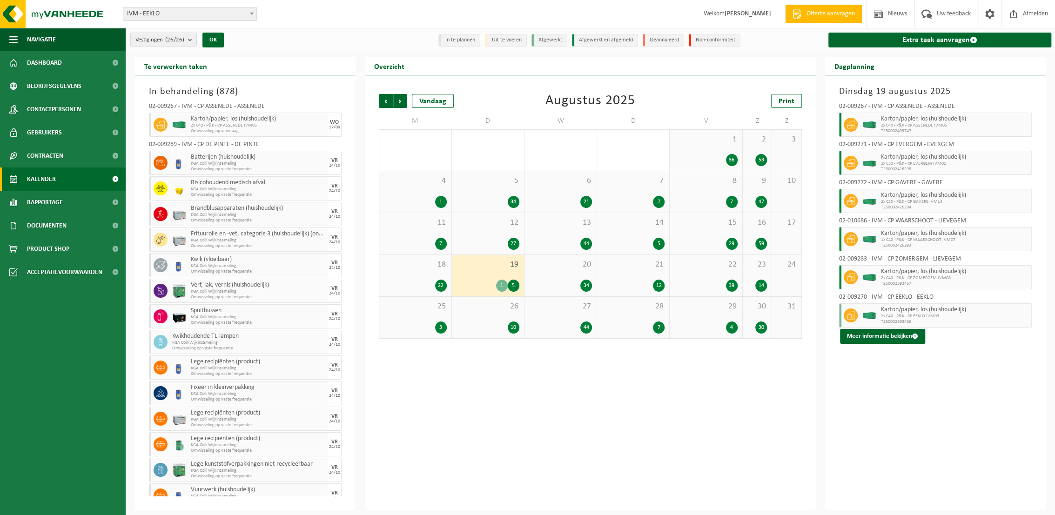
click at [553, 276] on div "20 34" at bounding box center [561, 275] width 72 height 41
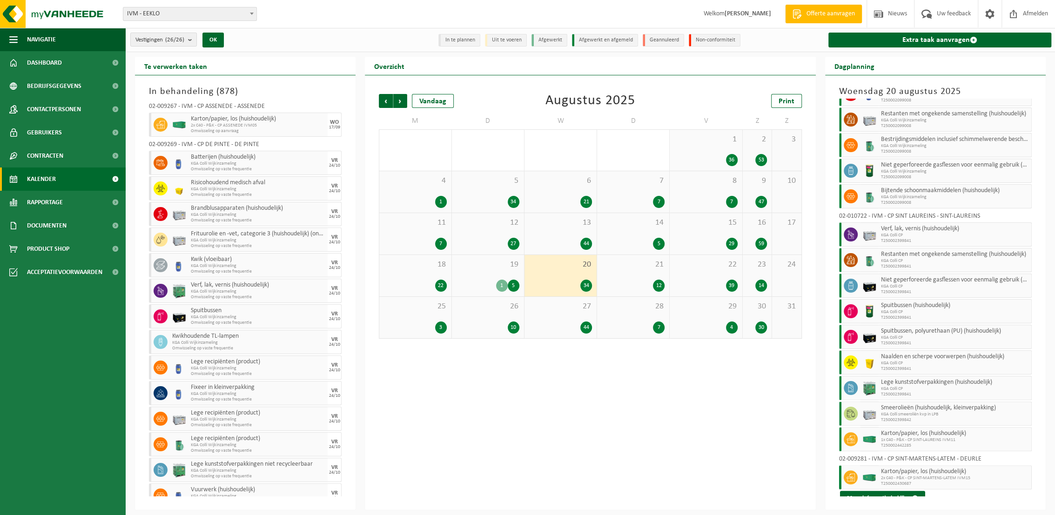
scroll to position [767, 0]
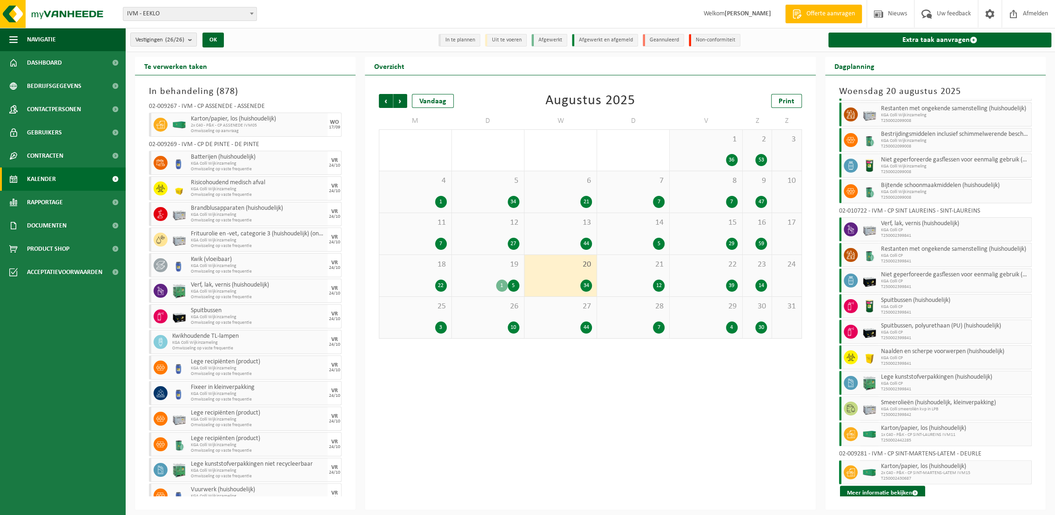
click at [648, 283] on div "12" at bounding box center [633, 286] width 63 height 12
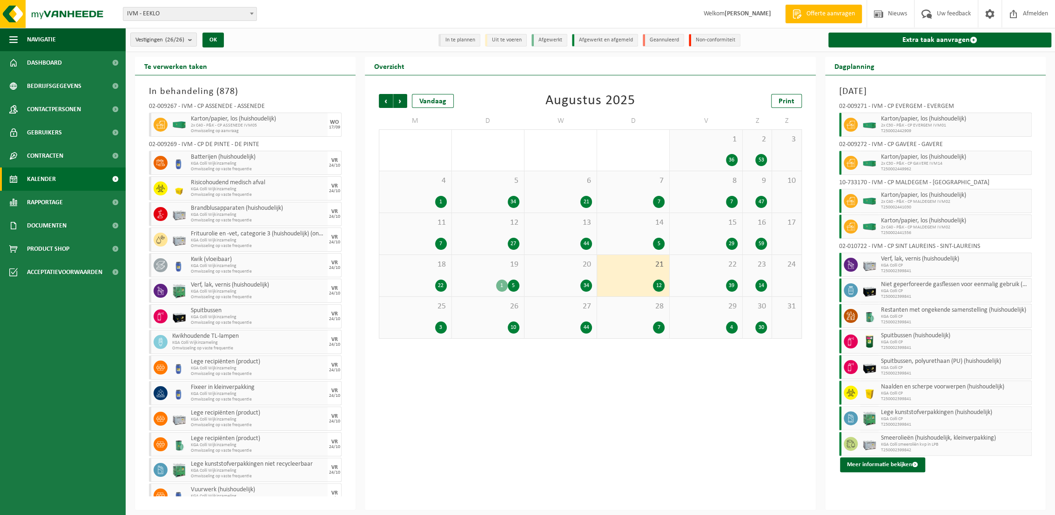
click at [551, 283] on div "34" at bounding box center [560, 286] width 63 height 12
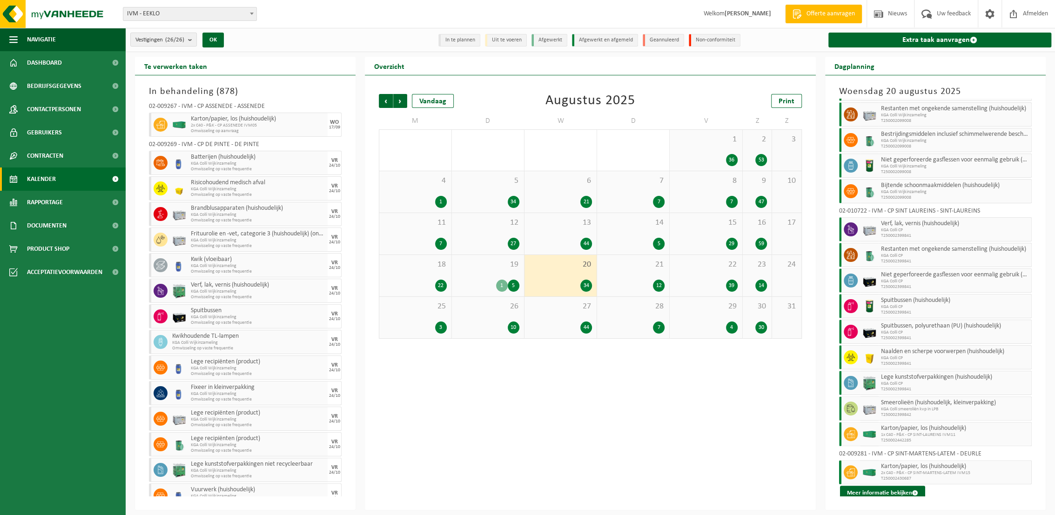
click at [636, 273] on div "21 12" at bounding box center [633, 275] width 72 height 41
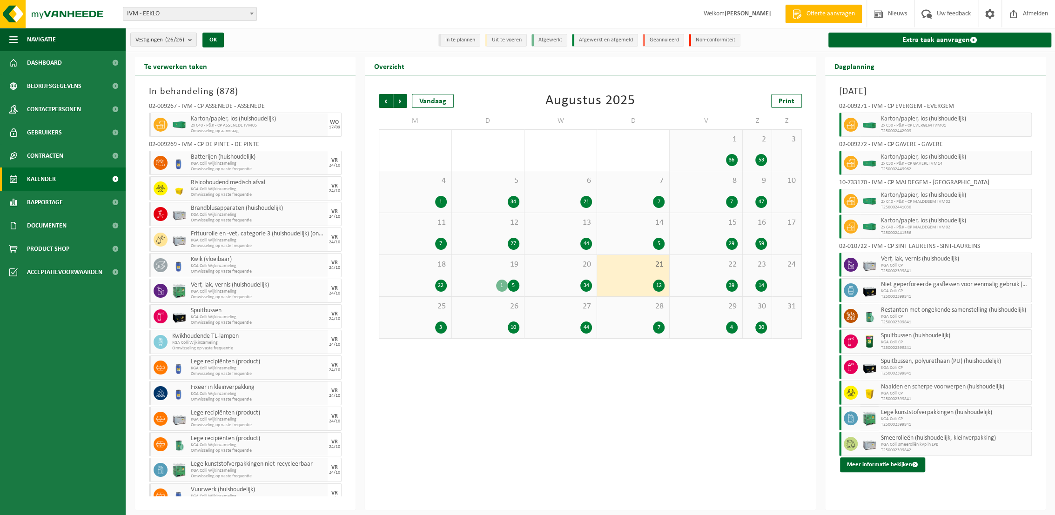
click at [581, 277] on div "20 34" at bounding box center [561, 275] width 72 height 41
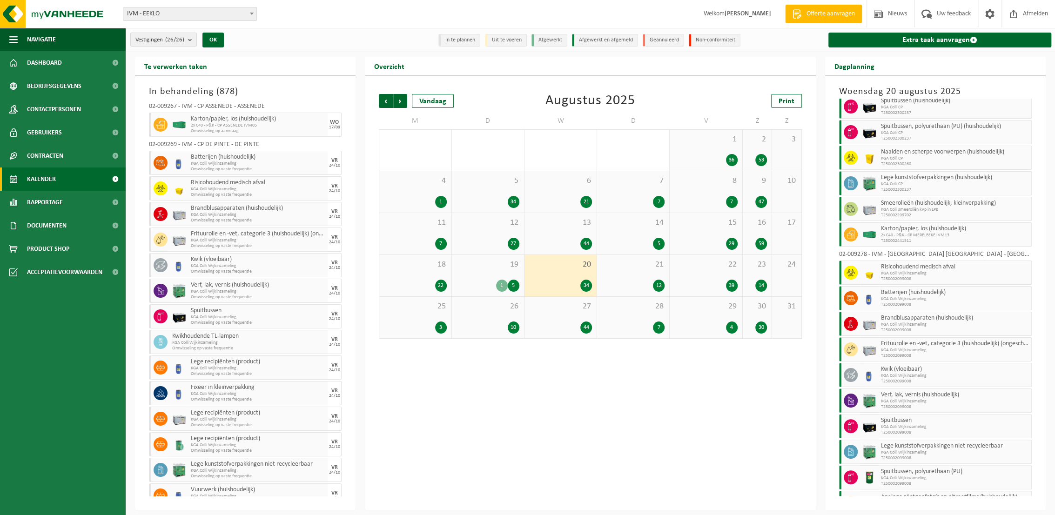
scroll to position [289, 0]
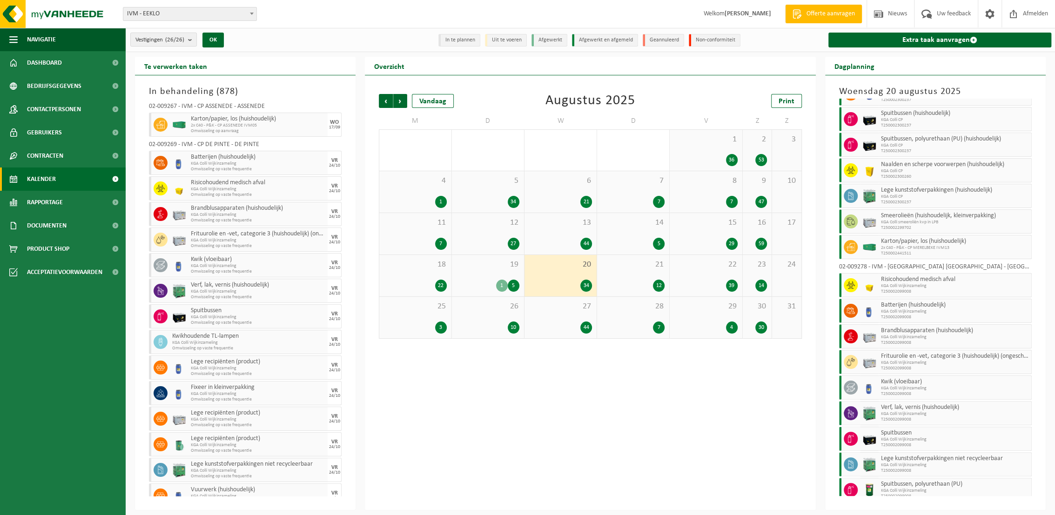
click at [615, 277] on div "21 12" at bounding box center [633, 275] width 72 height 41
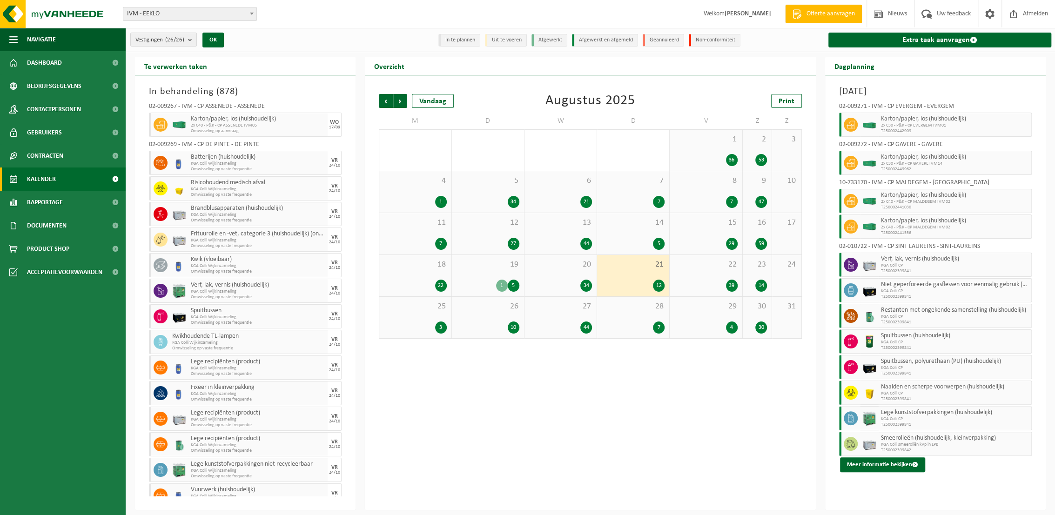
click at [692, 273] on div "22 39" at bounding box center [706, 275] width 72 height 41
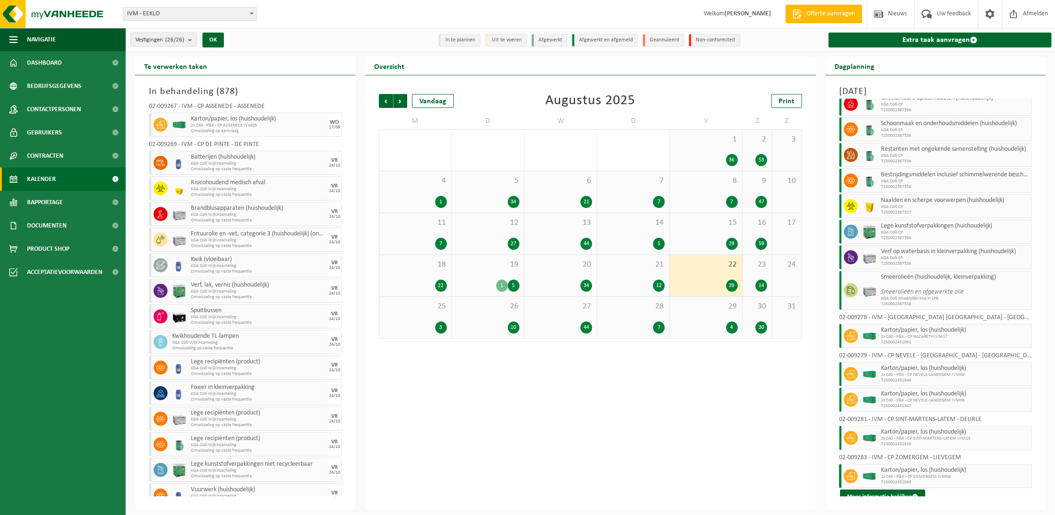
scroll to position [741, 0]
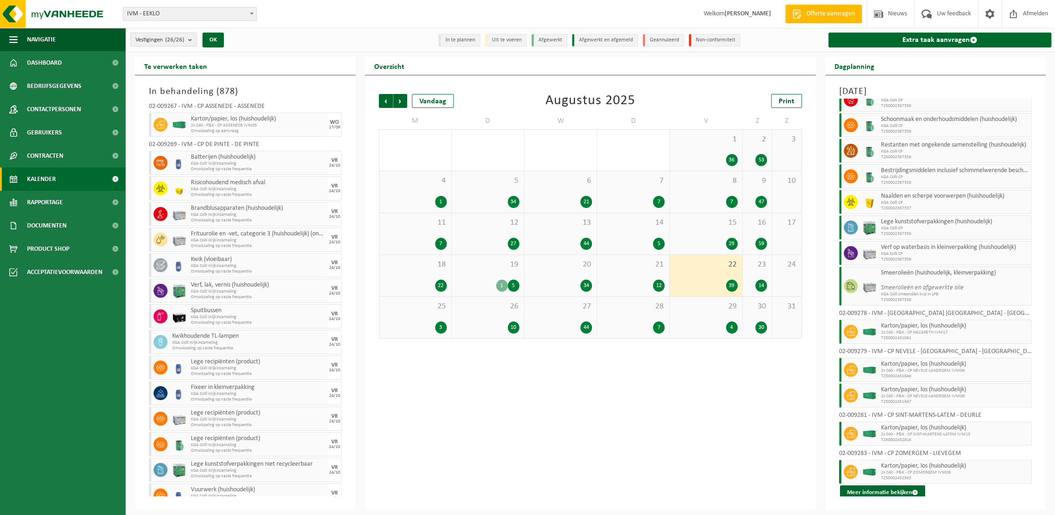
click at [763, 271] on div "23 14" at bounding box center [757, 275] width 29 height 41
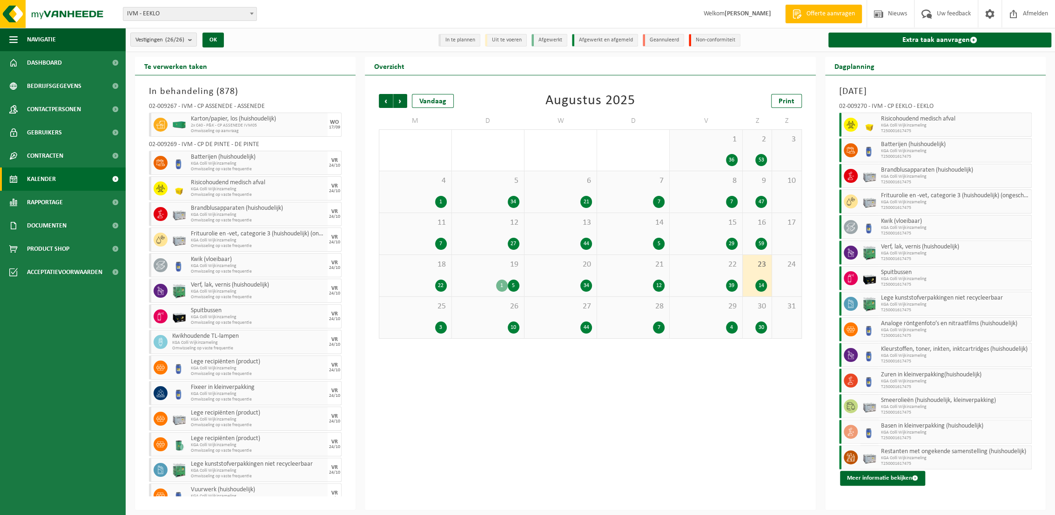
click at [400, 304] on span "25" at bounding box center [415, 307] width 62 height 10
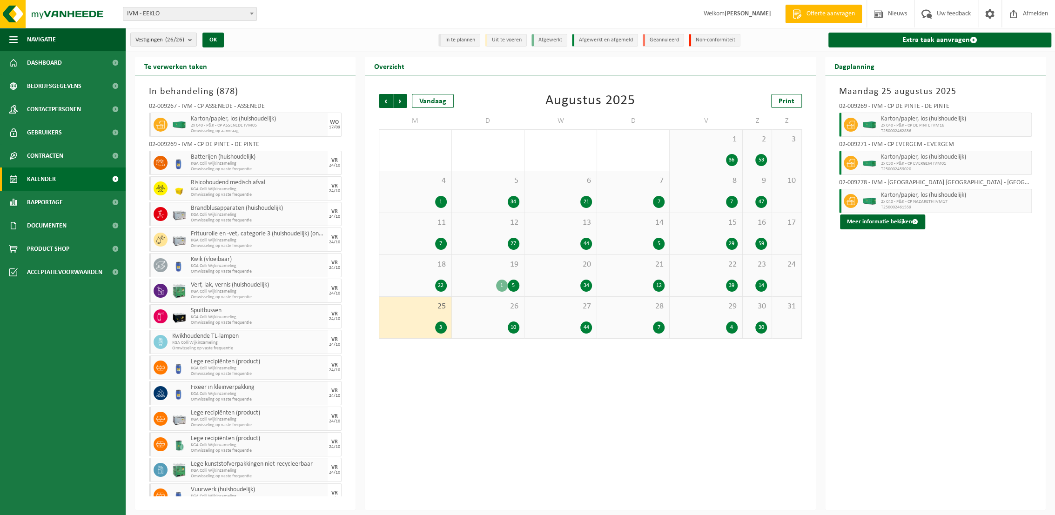
click at [480, 312] on div "26 10" at bounding box center [488, 317] width 72 height 41
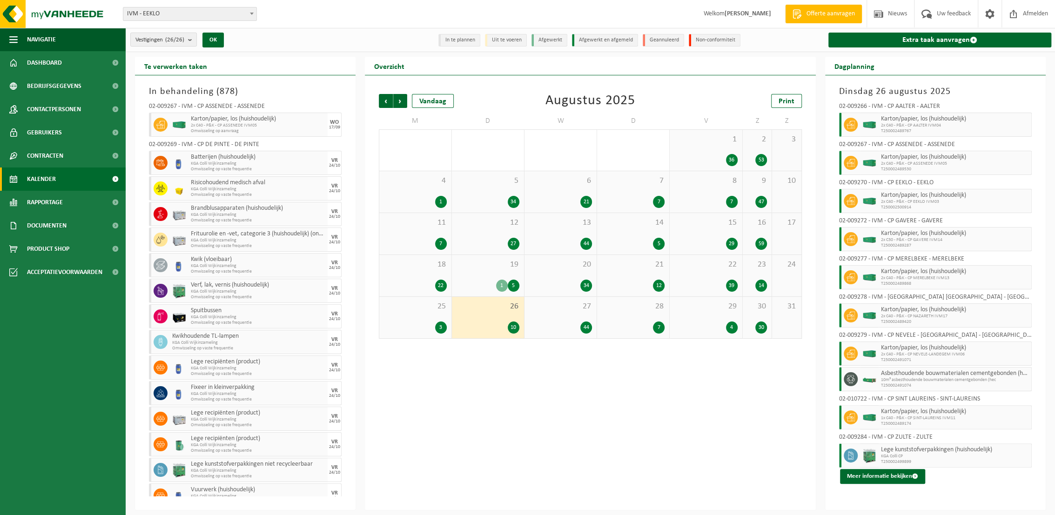
click at [540, 311] on span "27" at bounding box center [560, 307] width 63 height 10
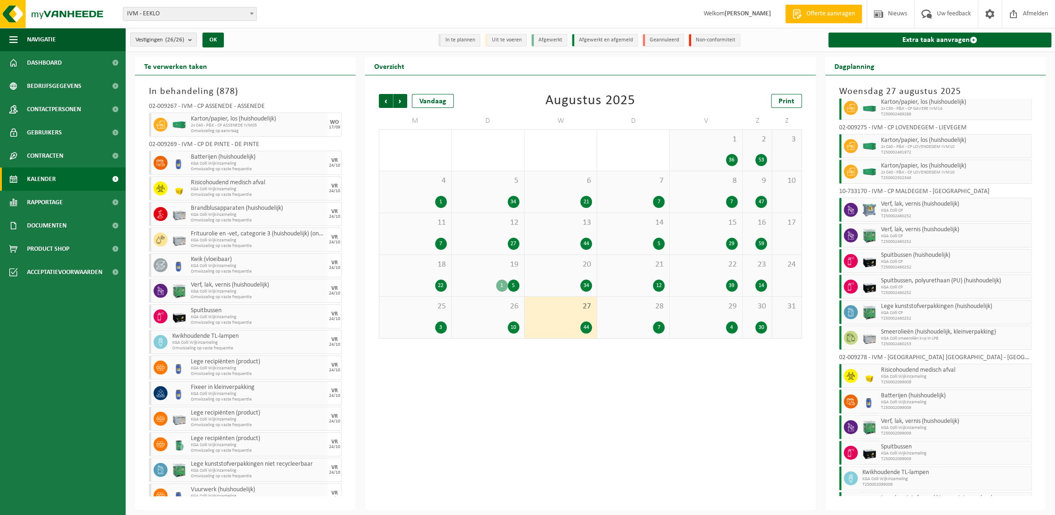
scroll to position [91, 0]
click at [644, 315] on div "28 7" at bounding box center [633, 317] width 72 height 41
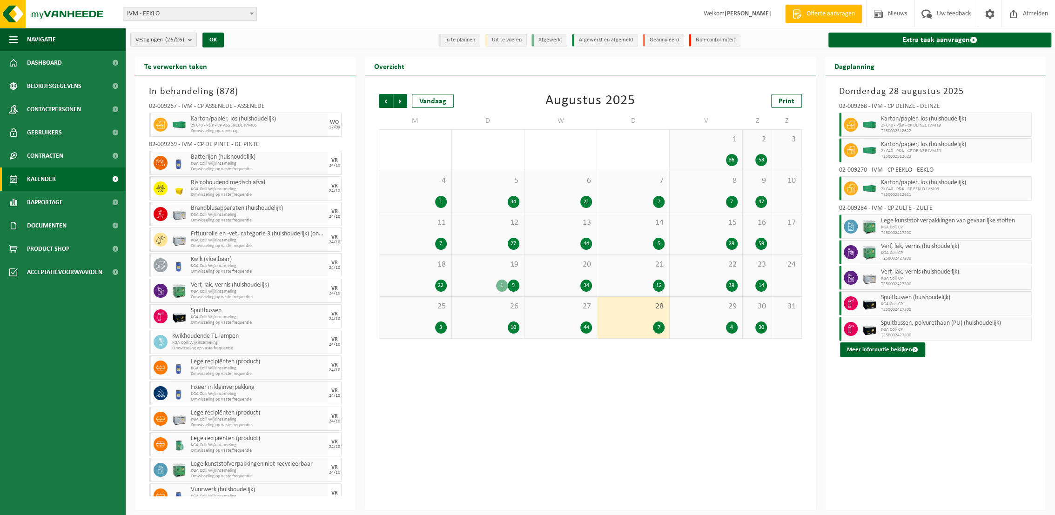
click at [703, 314] on div "29 4" at bounding box center [706, 317] width 72 height 41
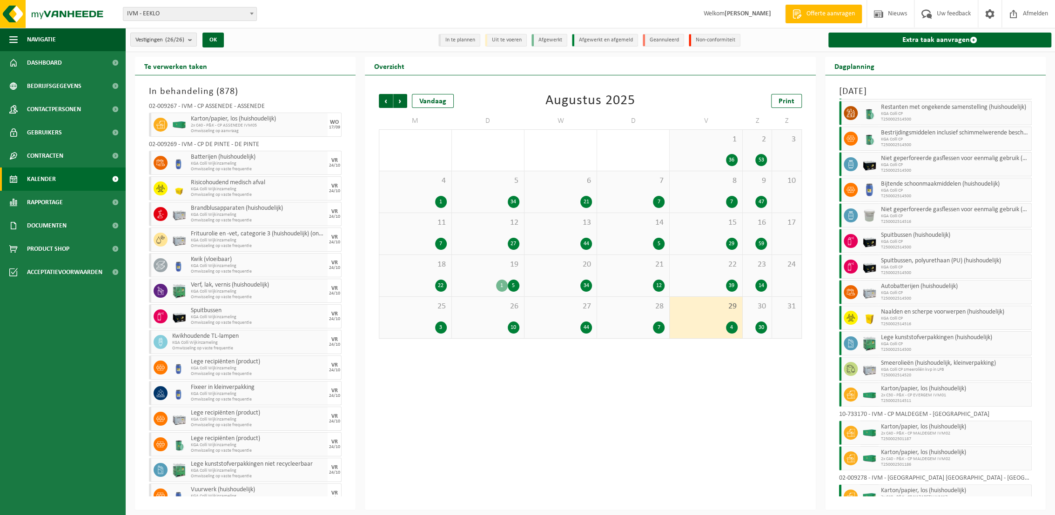
scroll to position [207, 0]
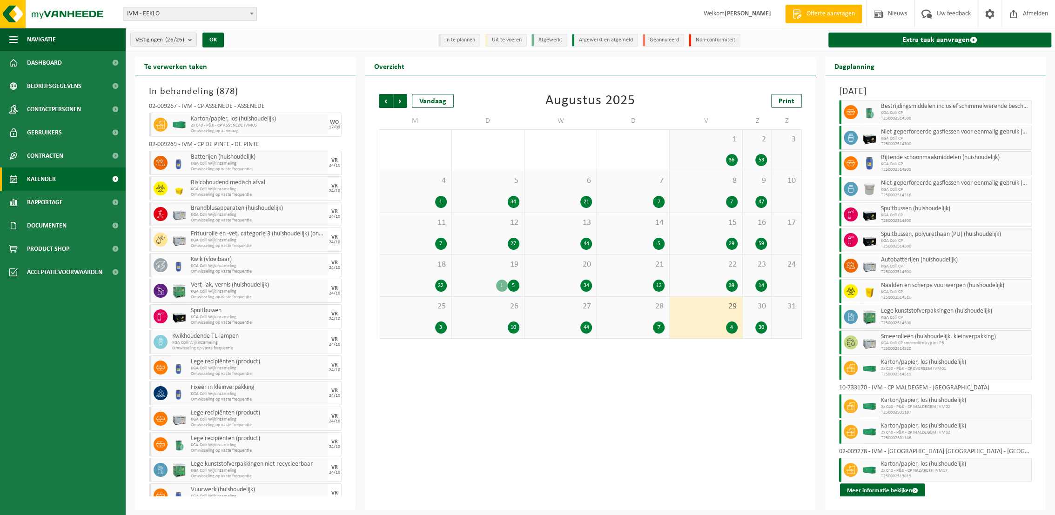
click at [752, 318] on div "30 30" at bounding box center [757, 317] width 29 height 41
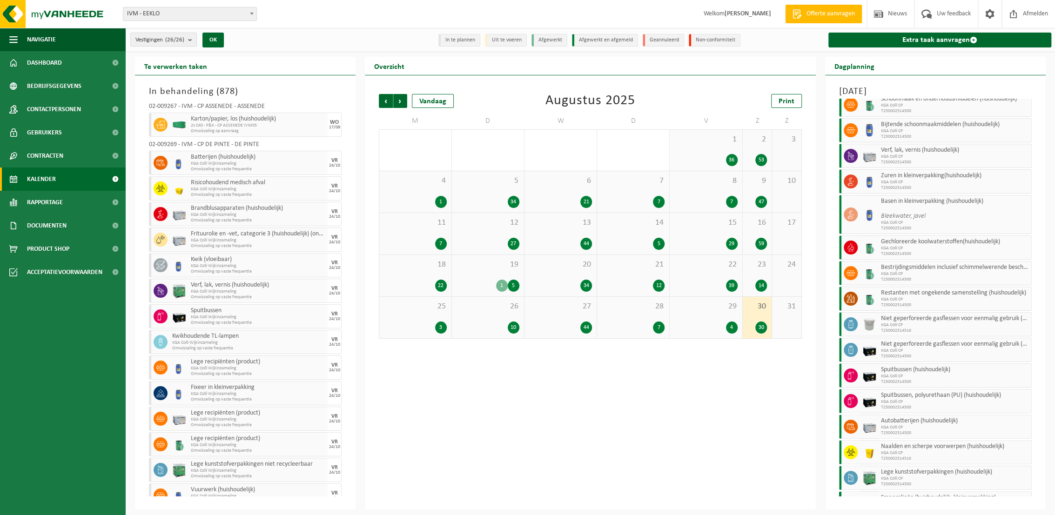
scroll to position [424, 0]
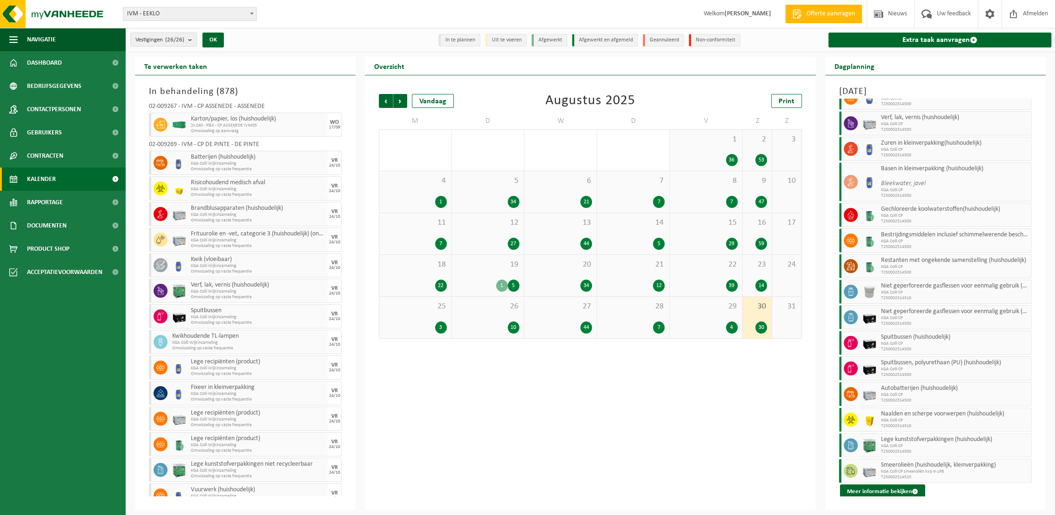
click at [722, 316] on div "29 4" at bounding box center [706, 317] width 72 height 41
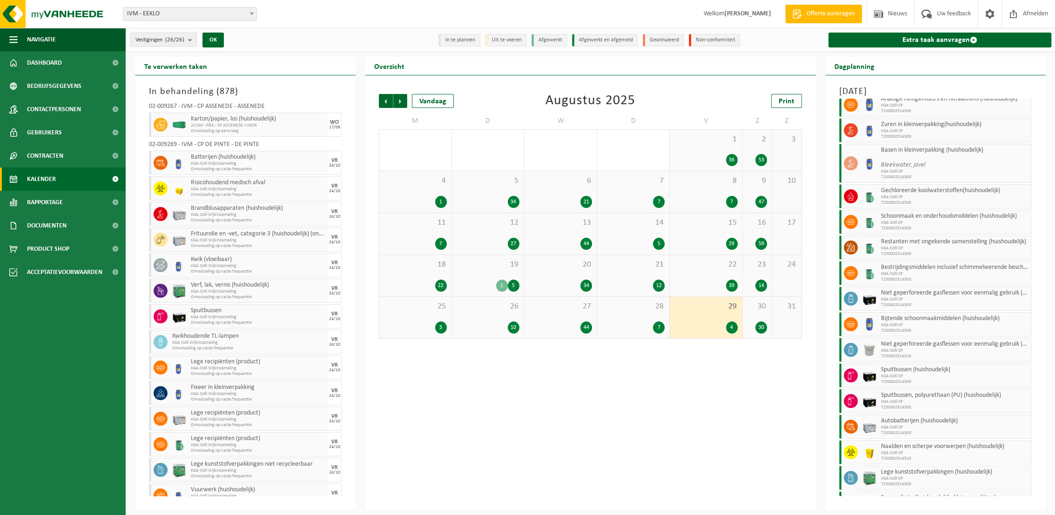
scroll to position [207, 0]
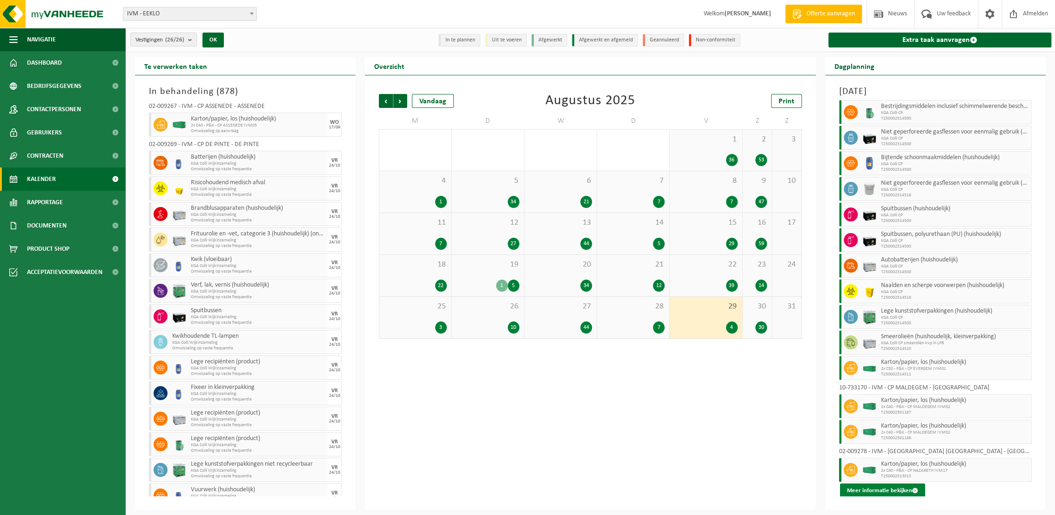
click at [881, 490] on button "Meer informatie bekijken" at bounding box center [882, 491] width 85 height 15
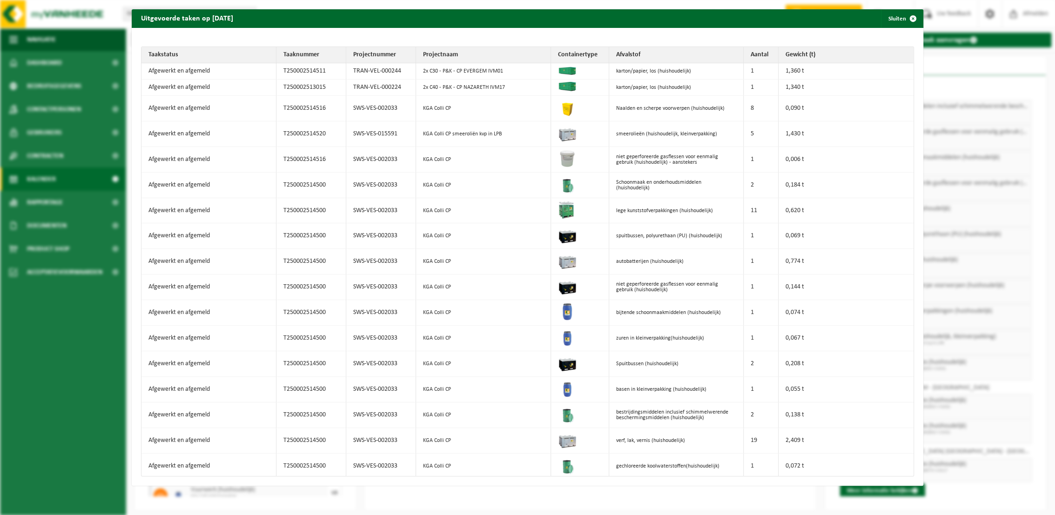
scroll to position [0, 0]
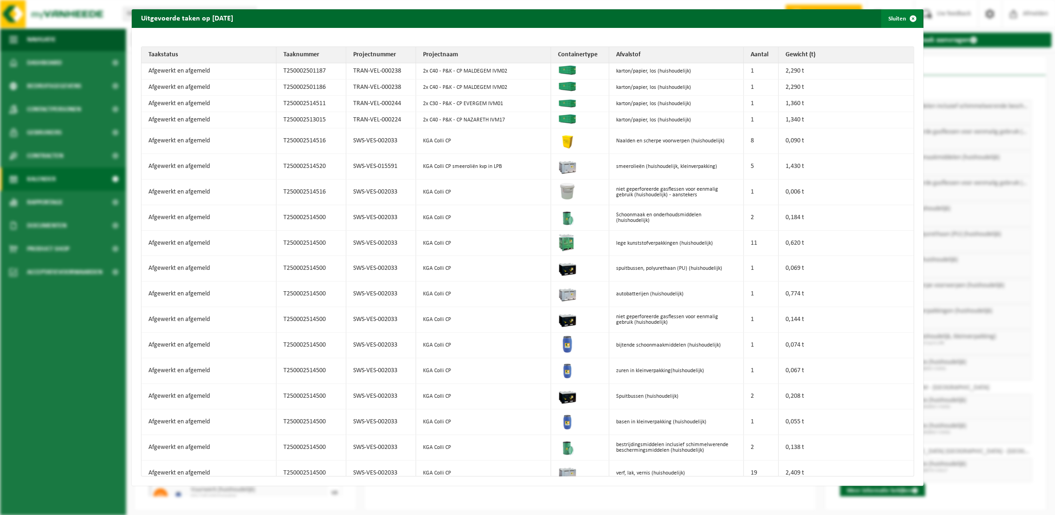
click at [887, 17] on button "Sluiten" at bounding box center [901, 18] width 41 height 19
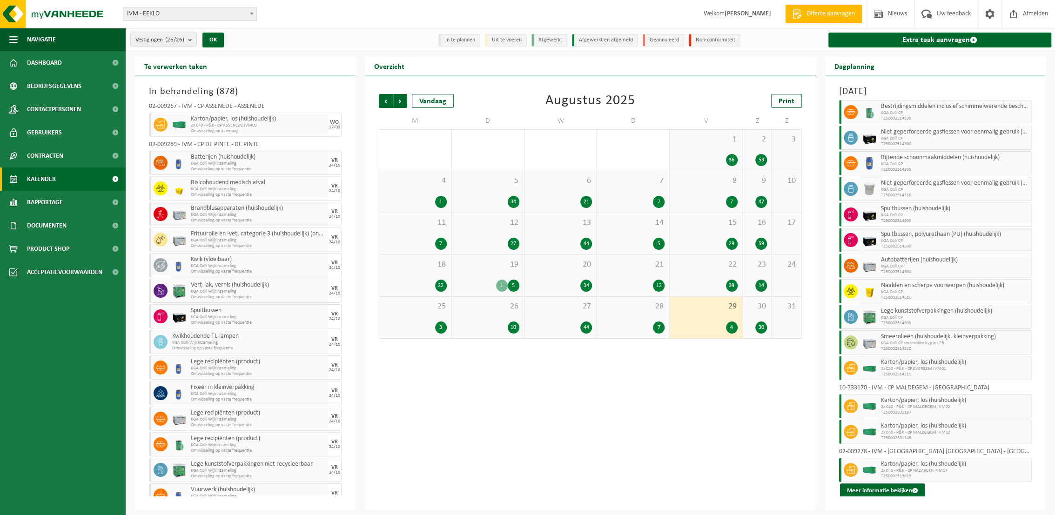
click at [755, 315] on div "30 30" at bounding box center [757, 317] width 29 height 41
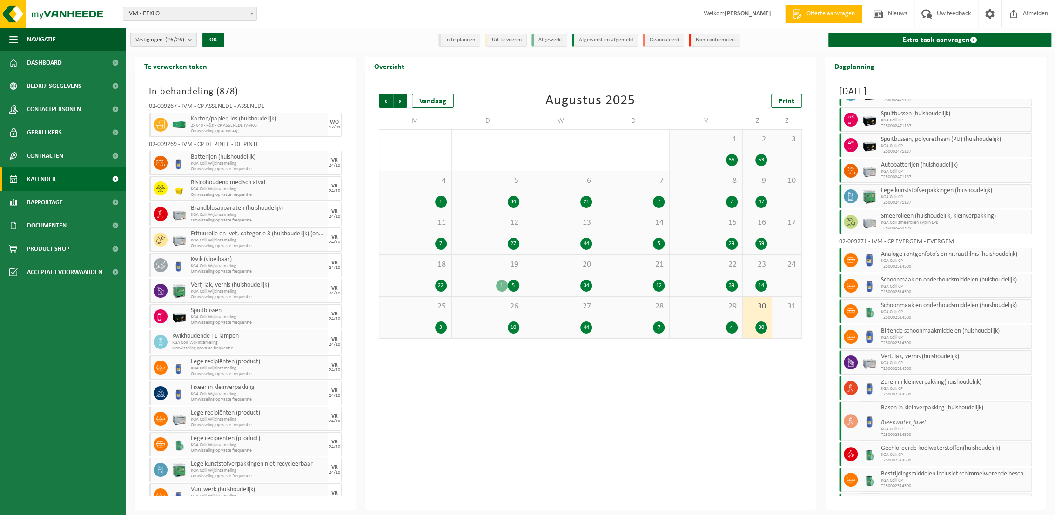
scroll to position [424, 0]
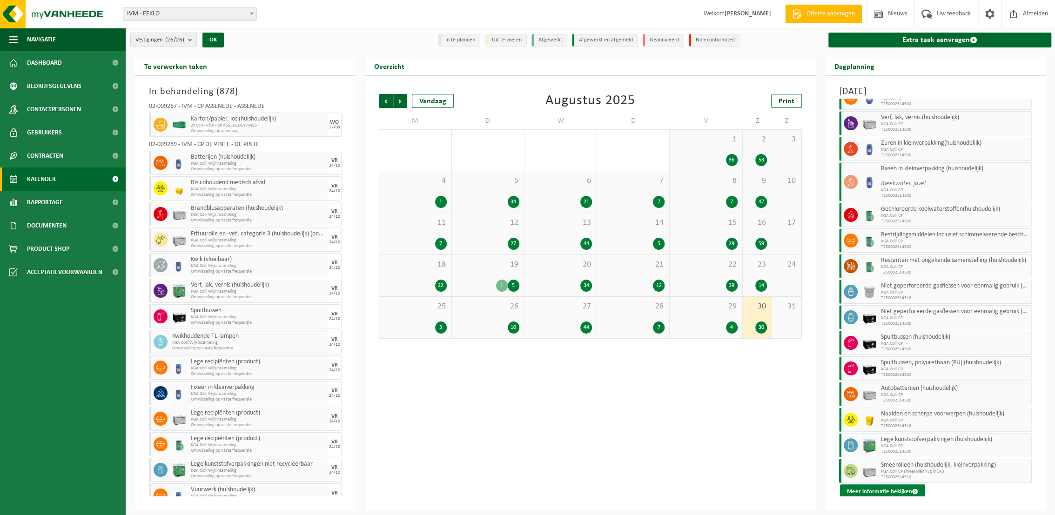
click at [889, 492] on button "Meer informatie bekijken" at bounding box center [882, 492] width 85 height 15
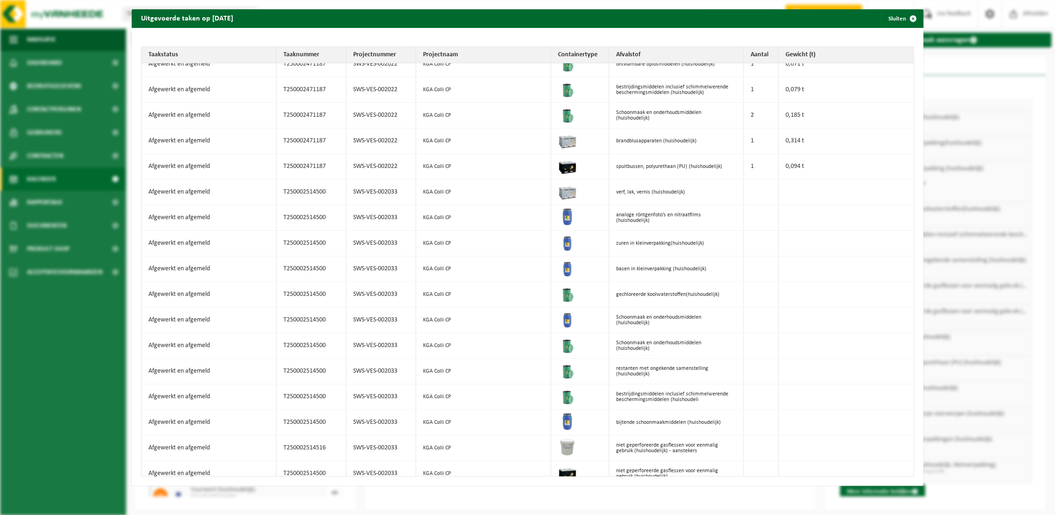
scroll to position [330, 0]
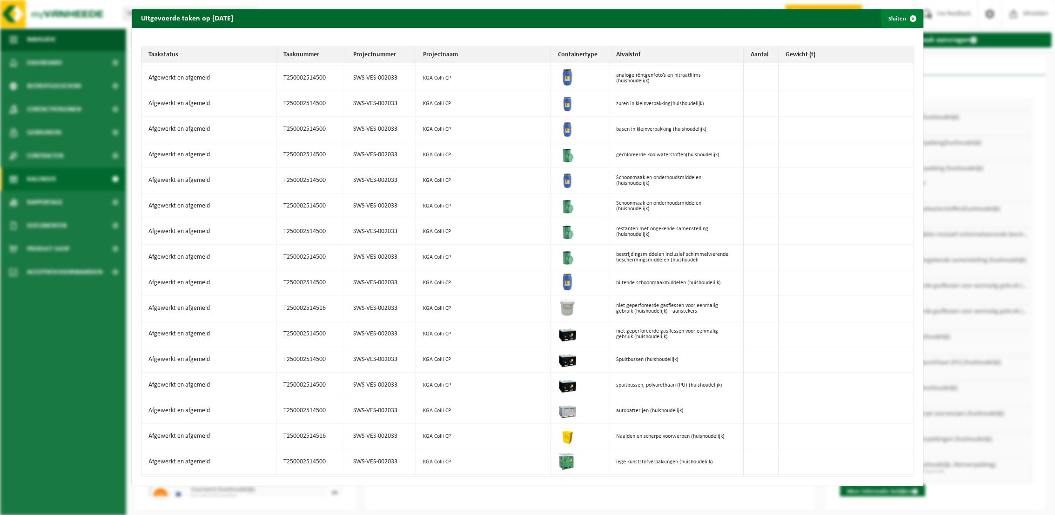
click at [904, 16] on span "button" at bounding box center [913, 18] width 19 height 19
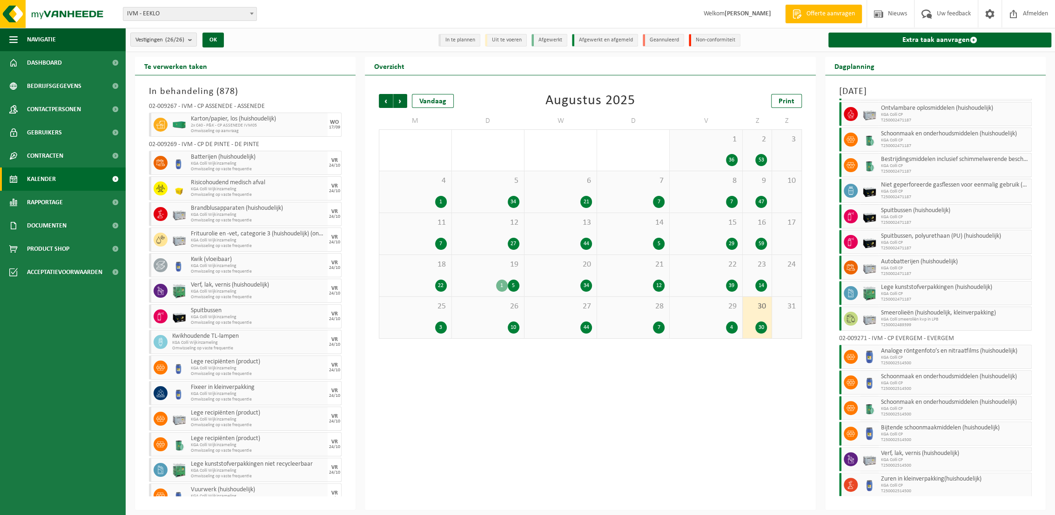
scroll to position [61, 0]
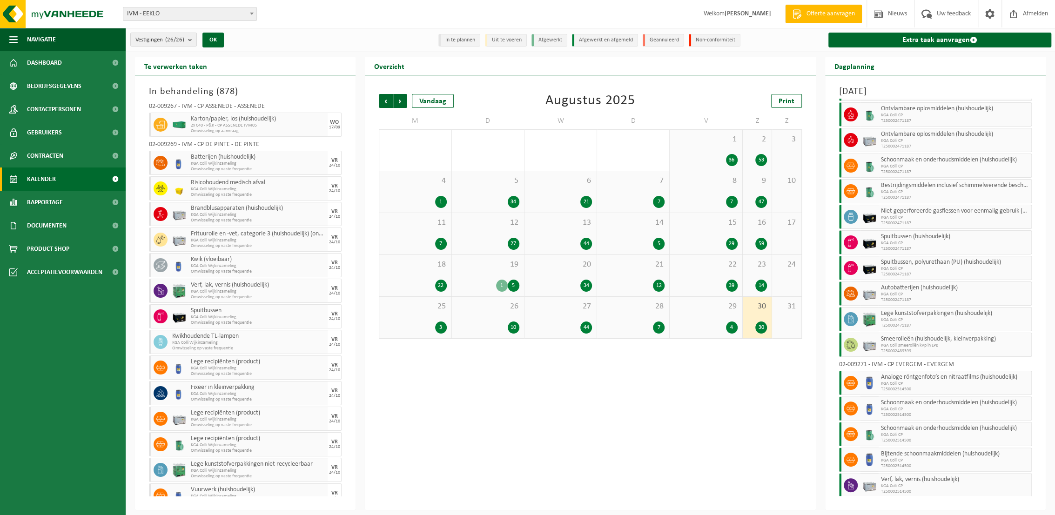
click at [487, 325] on div "10" at bounding box center [488, 328] width 63 height 12
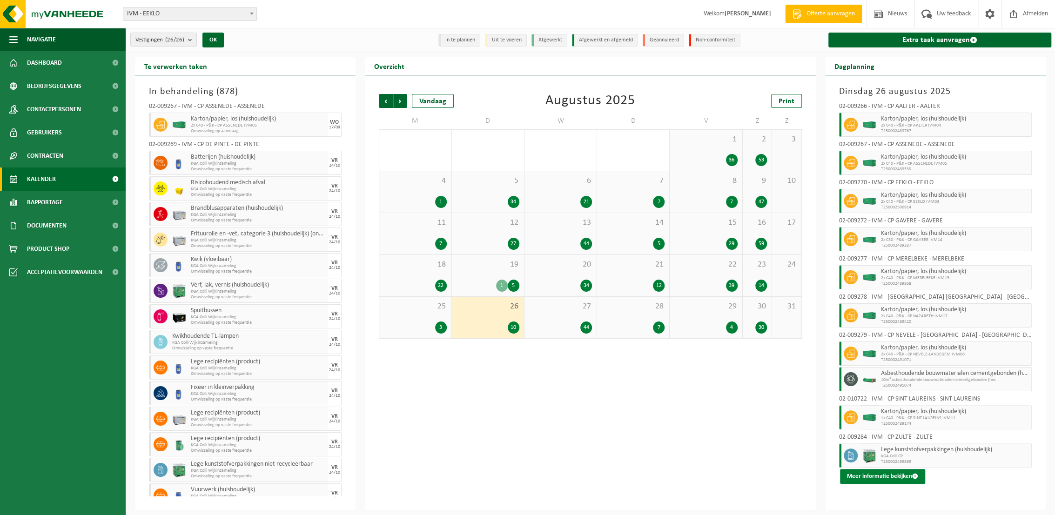
click at [884, 473] on button "Meer informatie bekijken" at bounding box center [882, 476] width 85 height 15
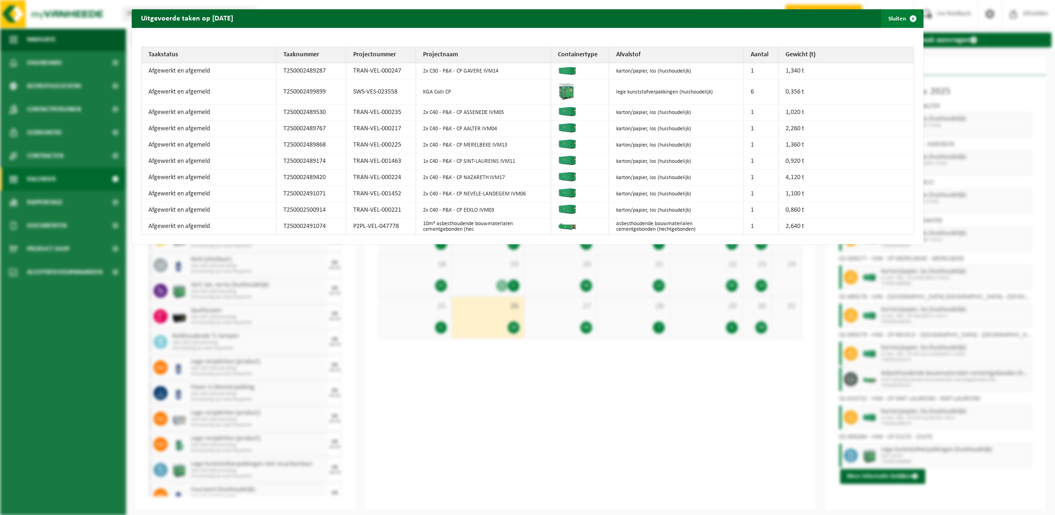
click at [895, 17] on button "Sluiten" at bounding box center [901, 18] width 41 height 19
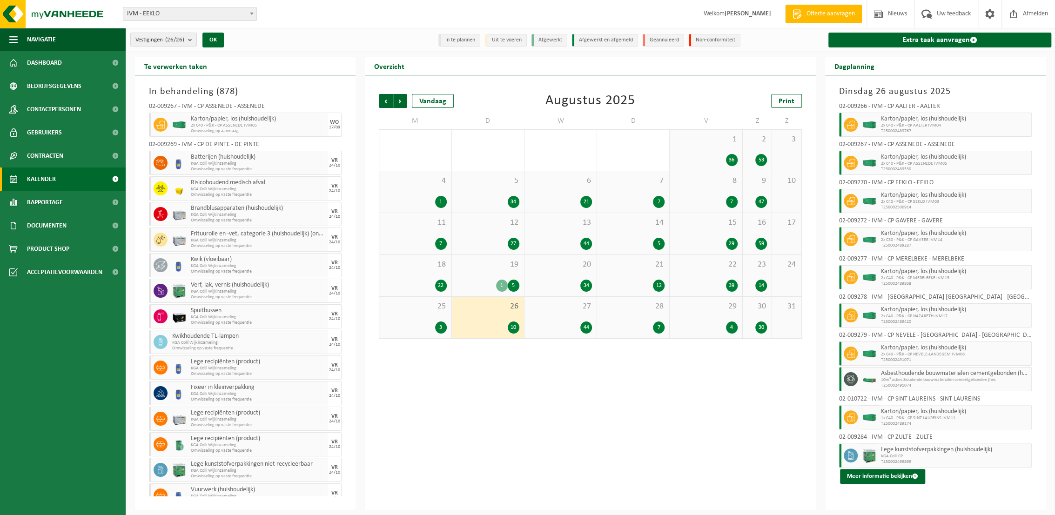
click at [640, 308] on span "28" at bounding box center [633, 307] width 63 height 10
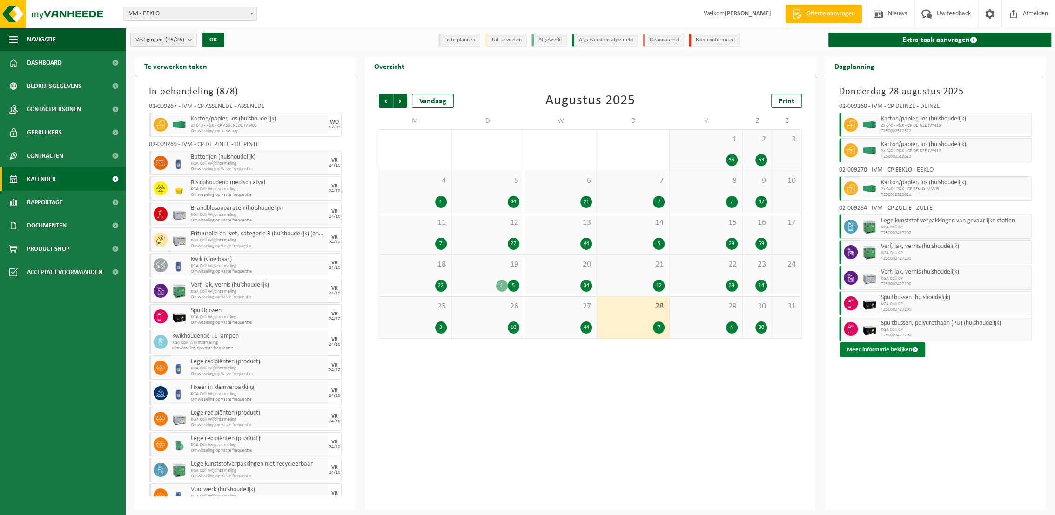
click at [890, 346] on button "Meer informatie bekijken" at bounding box center [882, 350] width 85 height 15
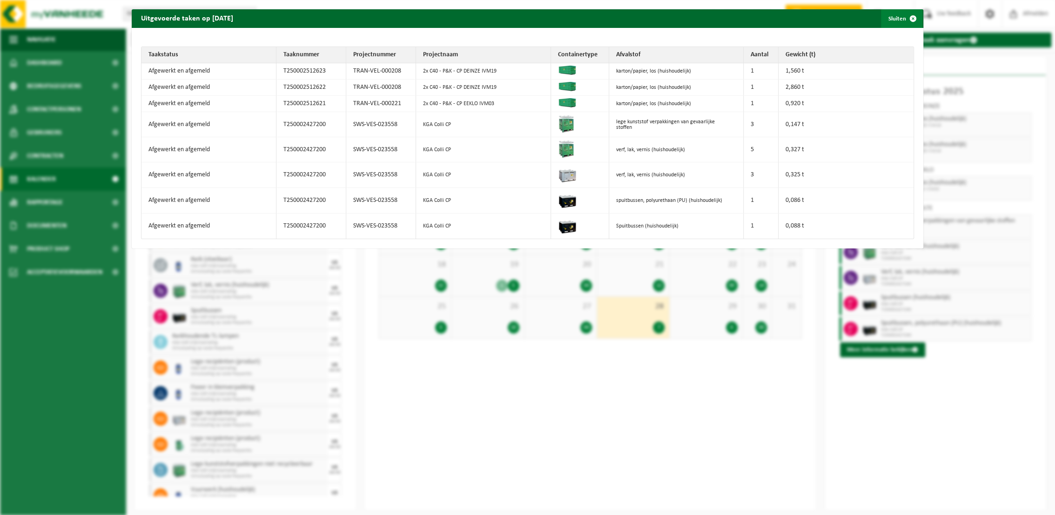
click at [894, 20] on button "Sluiten" at bounding box center [901, 18] width 41 height 19
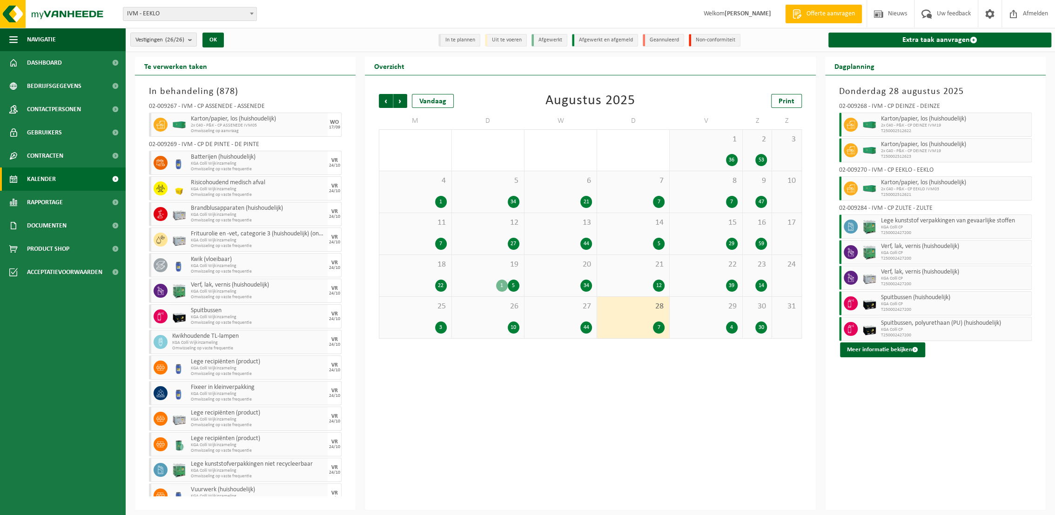
scroll to position [13, 0]
